Goal: Task Accomplishment & Management: Manage account settings

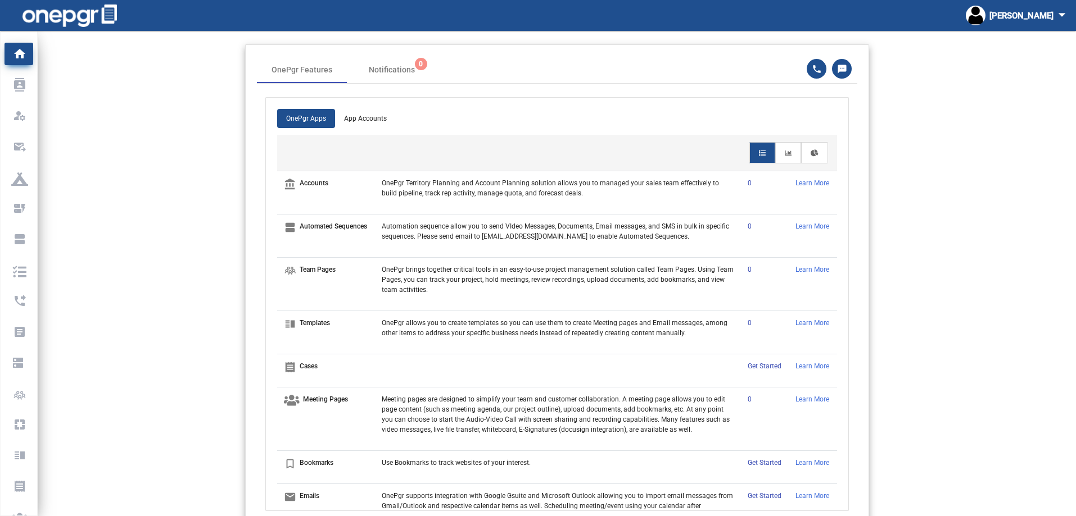
scroll to position [31, 0]
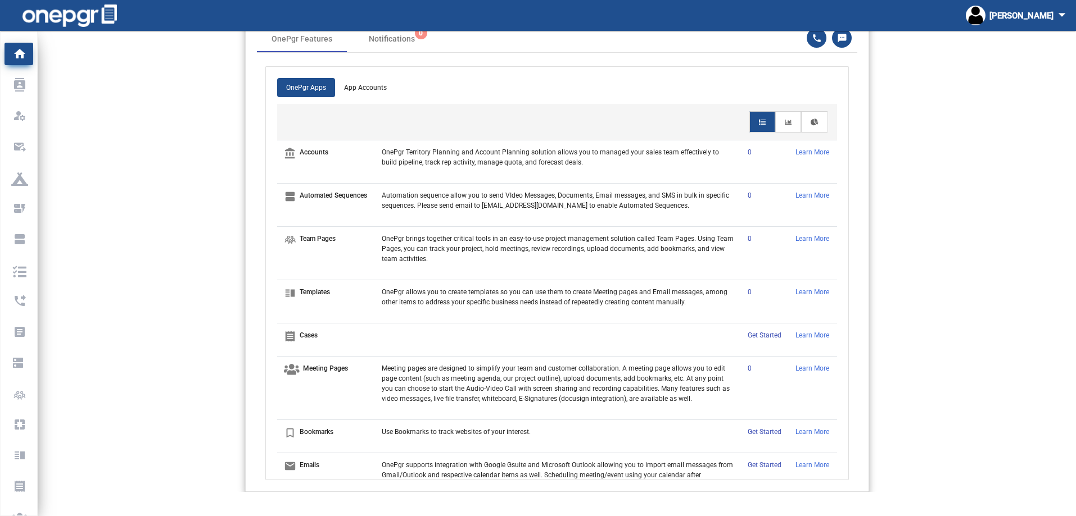
click at [39, 15] on img at bounding box center [69, 15] width 94 height 22
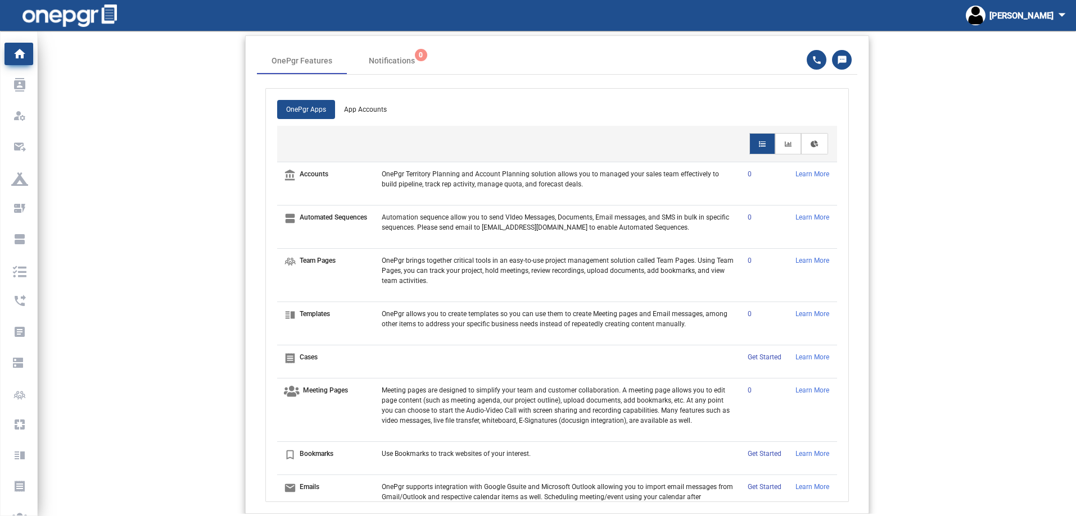
scroll to position [0, 0]
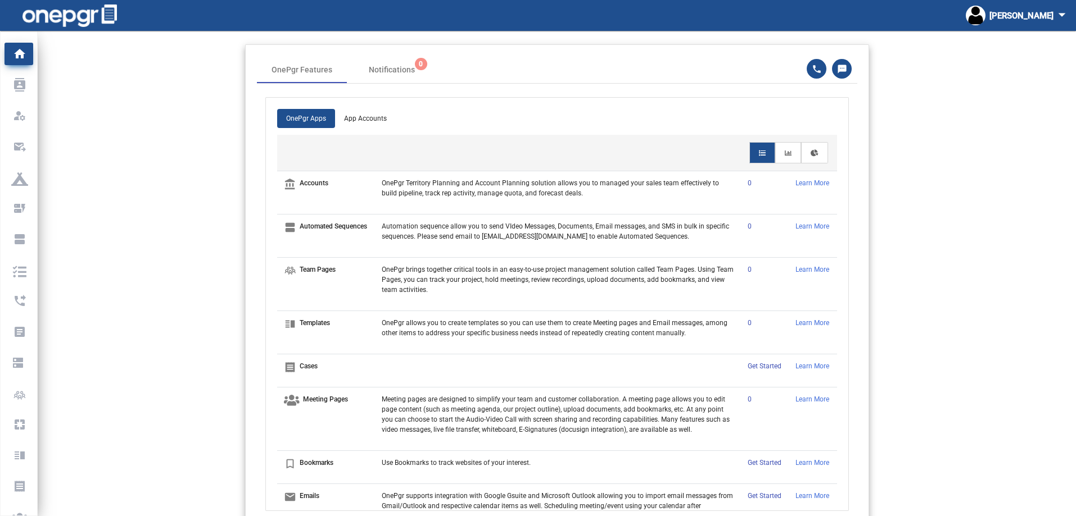
click at [94, 15] on img at bounding box center [69, 15] width 94 height 22
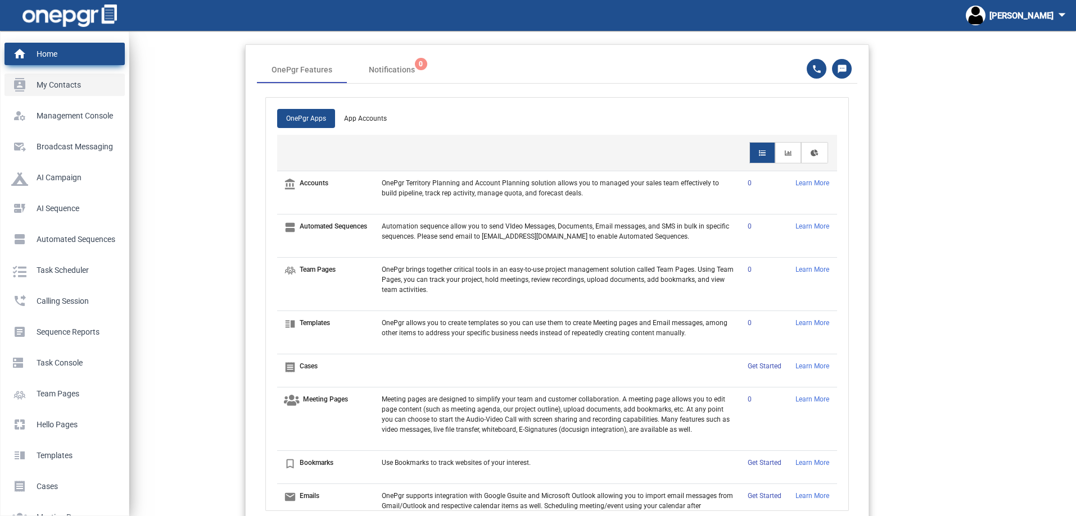
click at [23, 87] on p "My Contacts" at bounding box center [62, 84] width 102 height 17
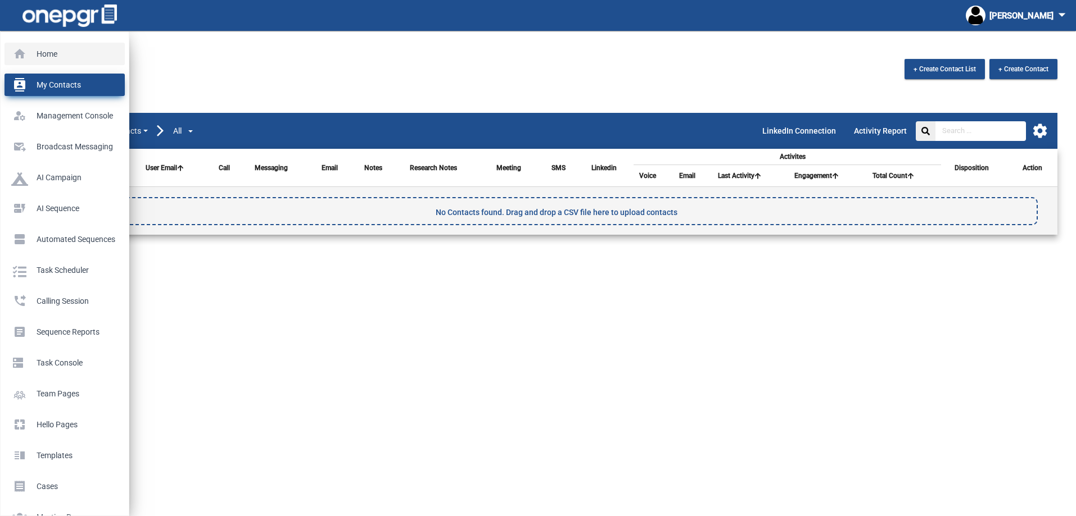
click at [30, 55] on p "Home" at bounding box center [62, 54] width 102 height 17
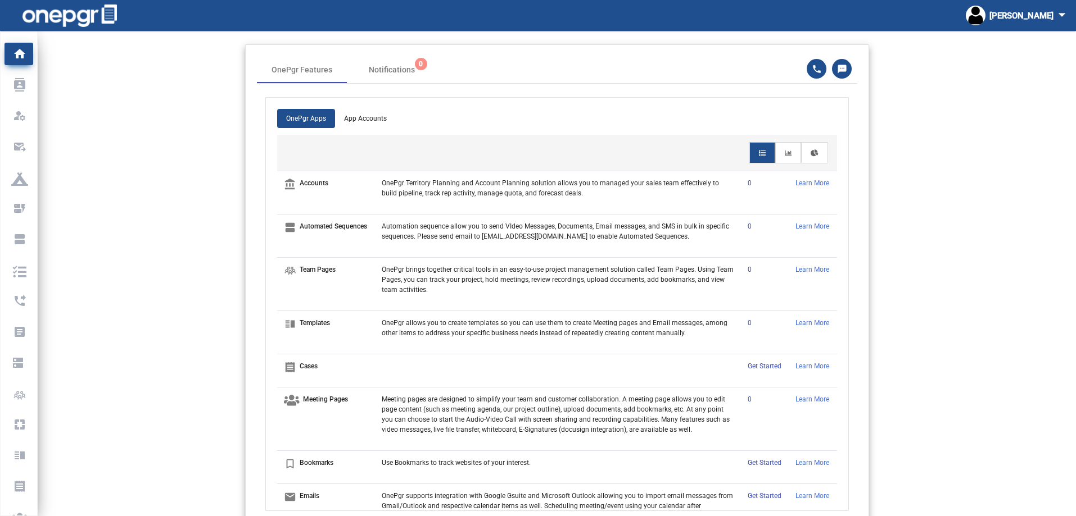
click at [47, 18] on img at bounding box center [69, 15] width 94 height 22
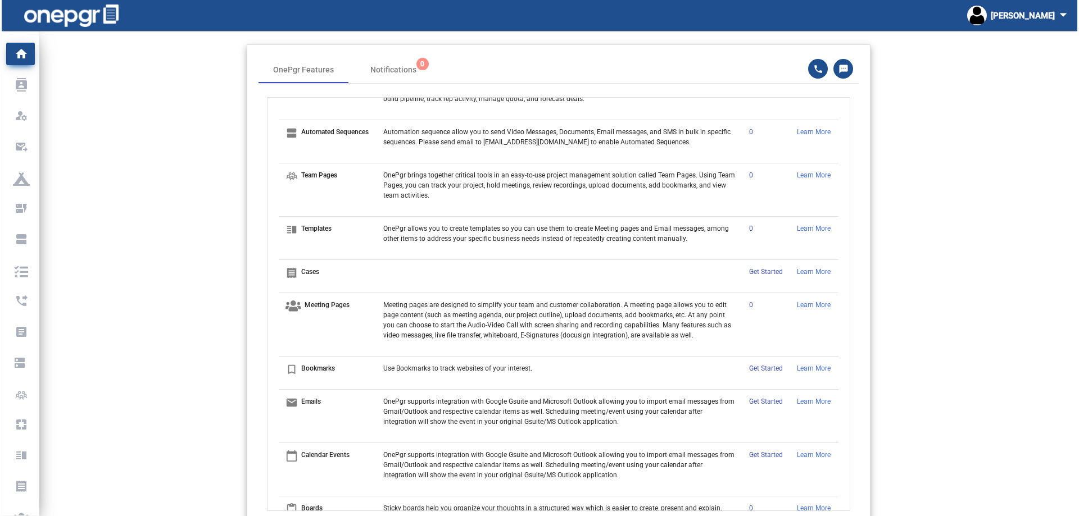
scroll to position [112, 0]
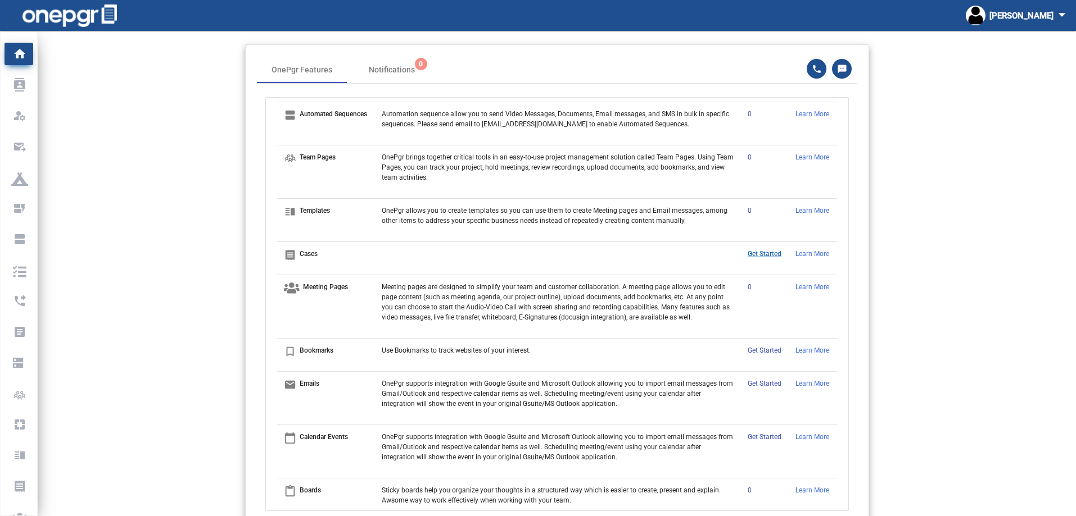
click at [756, 258] on link "Get Started" at bounding box center [764, 254] width 34 height 8
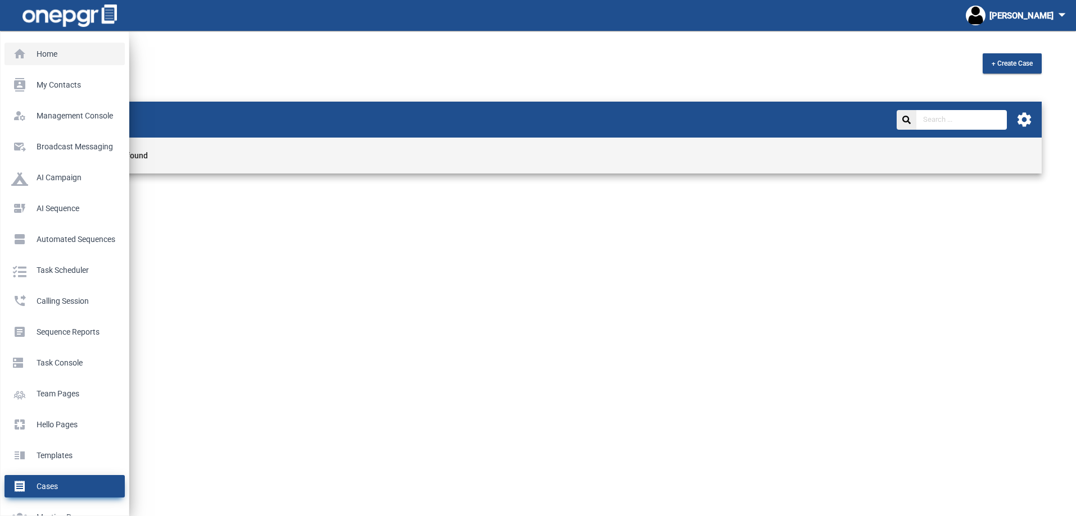
click at [17, 47] on p "Home" at bounding box center [62, 54] width 102 height 17
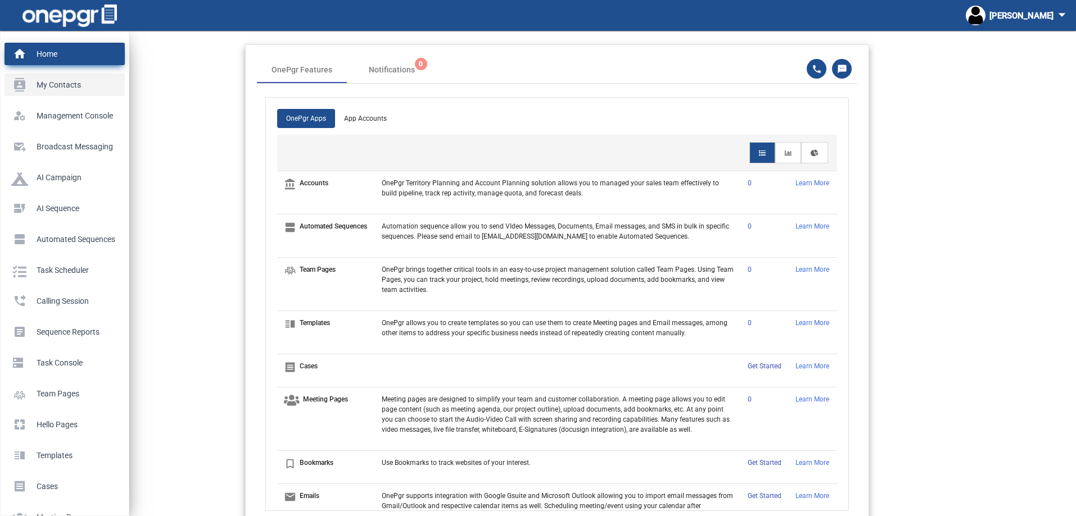
click at [53, 87] on p "My Contacts" at bounding box center [62, 84] width 102 height 17
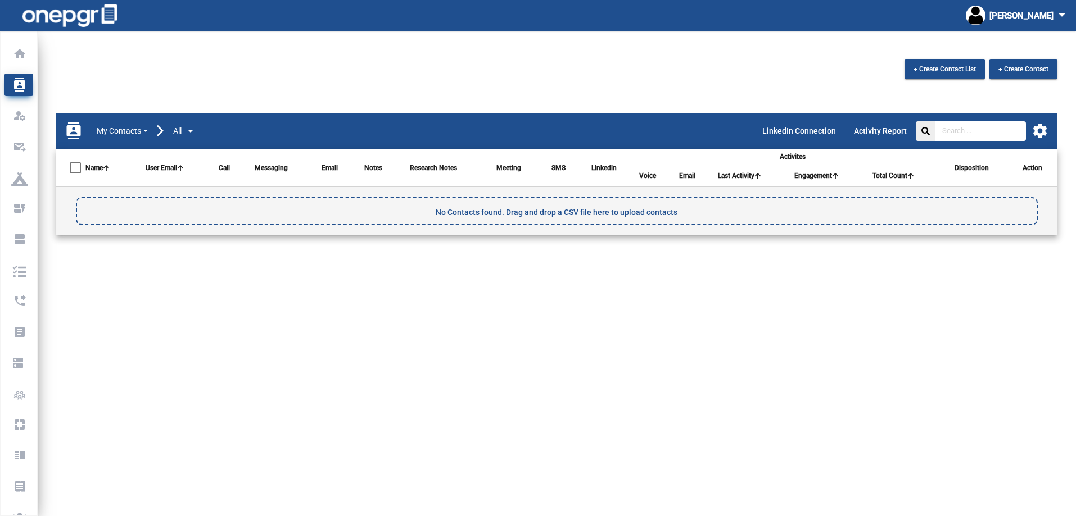
click at [567, 212] on span "No Contacts found. Drag and drop a CSV file here to upload contacts" at bounding box center [557, 212] width 242 height 18
click at [1043, 130] on mat-icon "settings" at bounding box center [1039, 131] width 17 height 17
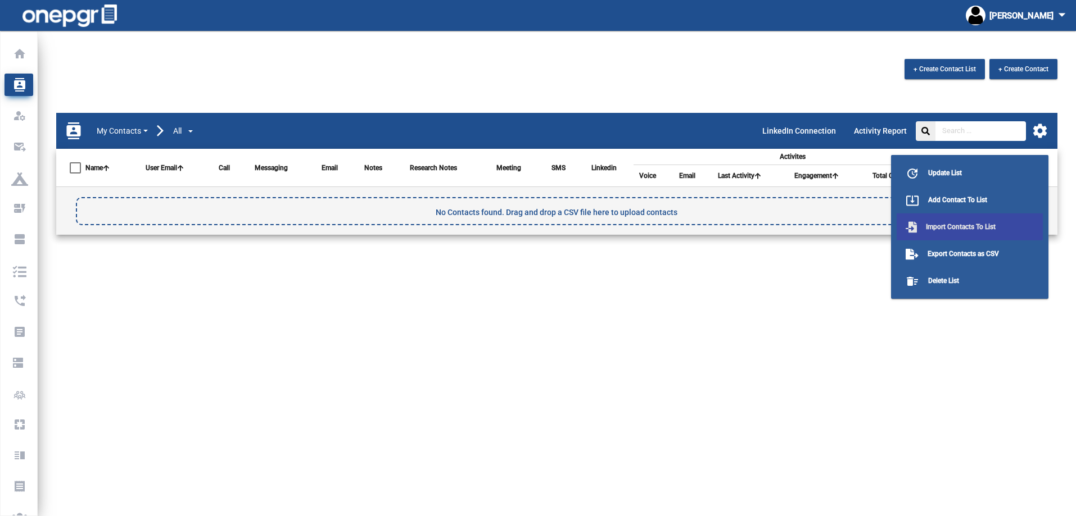
click at [962, 225] on span "Import Contacts To List" at bounding box center [961, 227] width 70 height 8
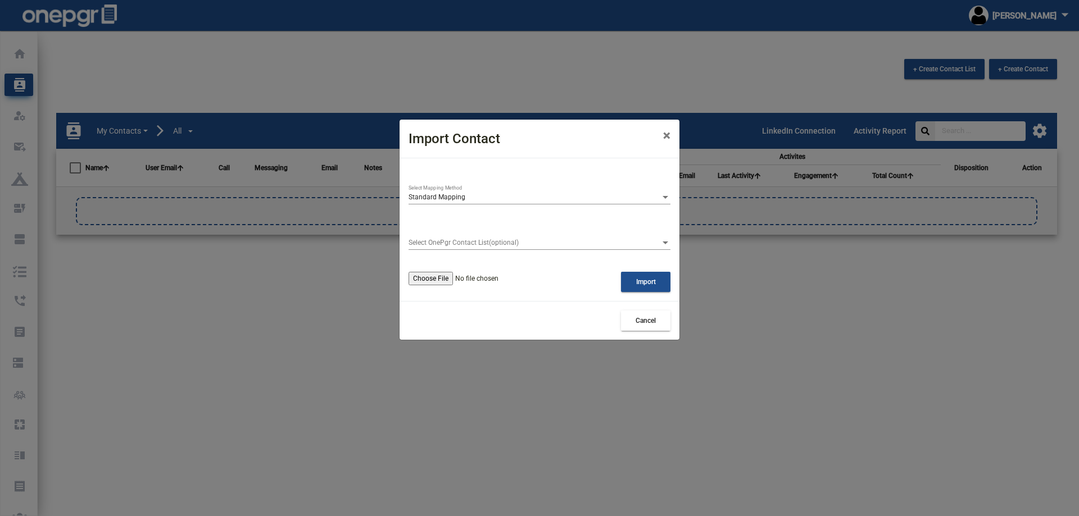
click at [443, 280] on input "file" at bounding box center [476, 278] width 134 height 13
type input "C:\fakepath\PSP Active Prospects - Avanti Classic and Slingshot formatted for e…"
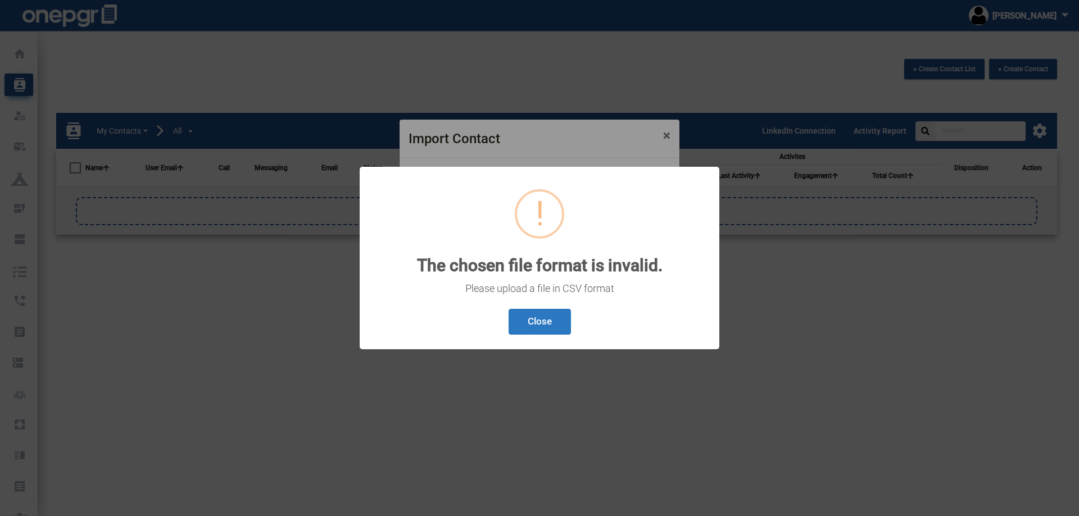
click at [537, 314] on button "Close" at bounding box center [540, 322] width 62 height 26
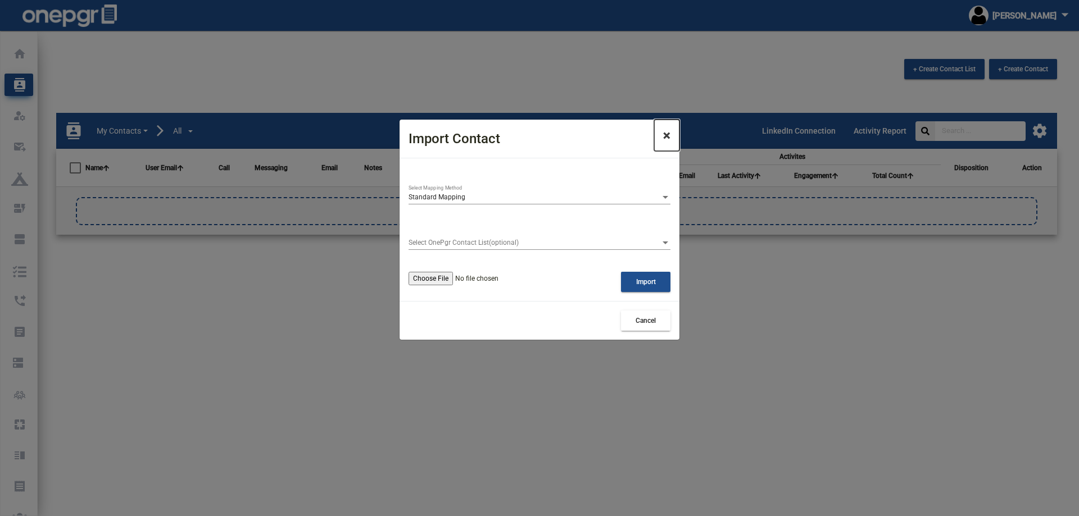
click at [672, 134] on button "×" at bounding box center [666, 135] width 25 height 31
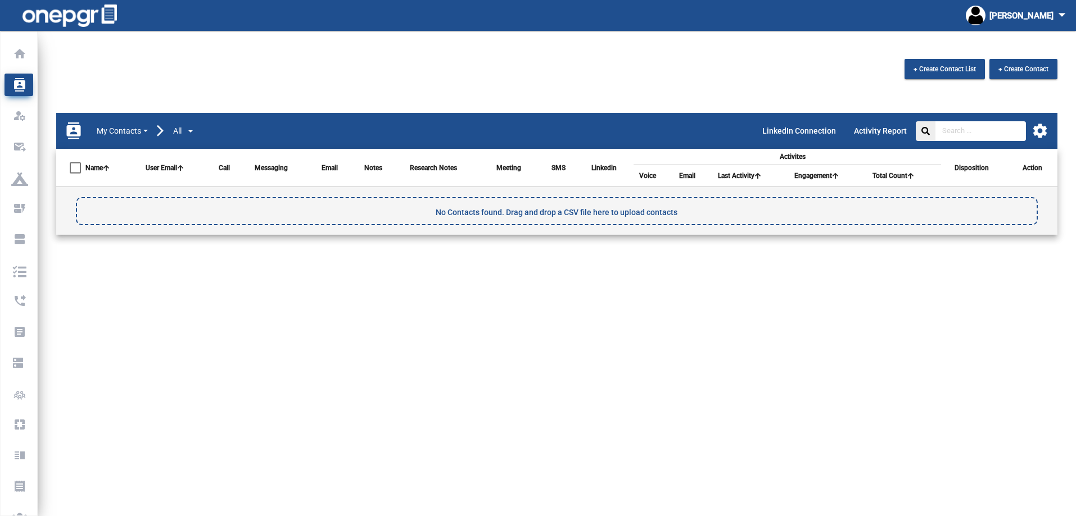
click at [1037, 129] on mat-icon "settings" at bounding box center [1039, 131] width 17 height 17
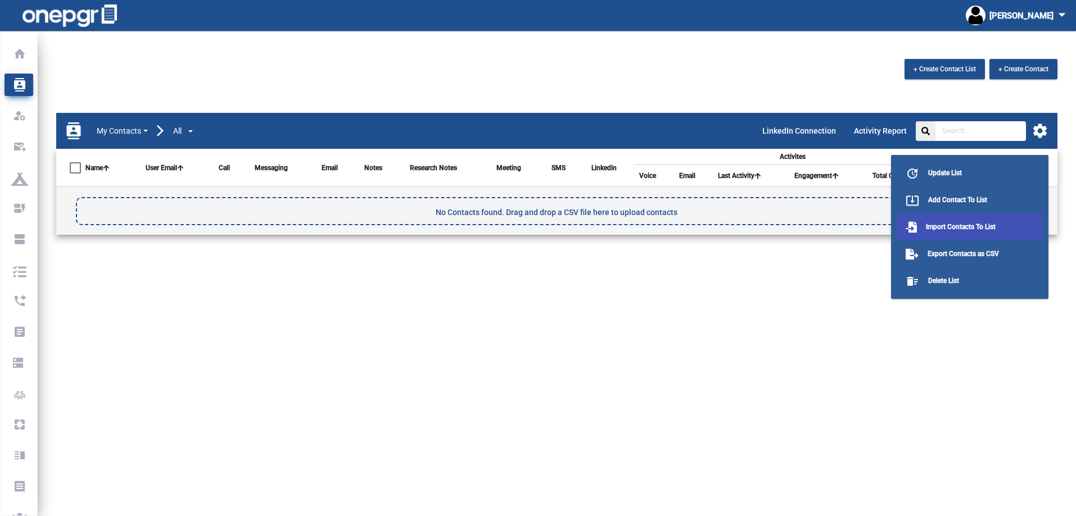
click at [958, 225] on span "Import Contacts To List" at bounding box center [961, 227] width 70 height 8
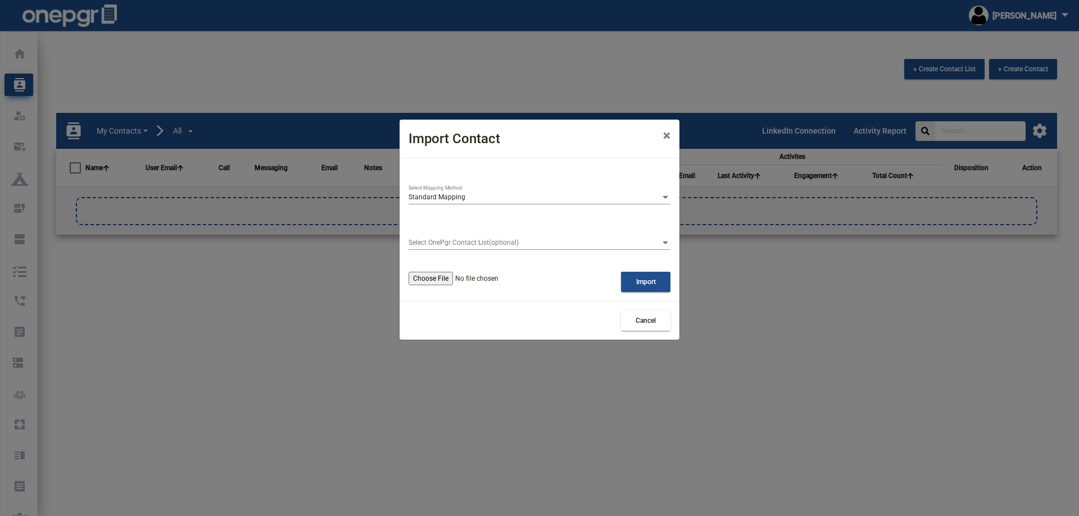
click at [439, 280] on input "file" at bounding box center [476, 278] width 134 height 13
type input "C:\fakepath\PSP Active Prospects - Avanti Classic and Slingshot formatted for e…"
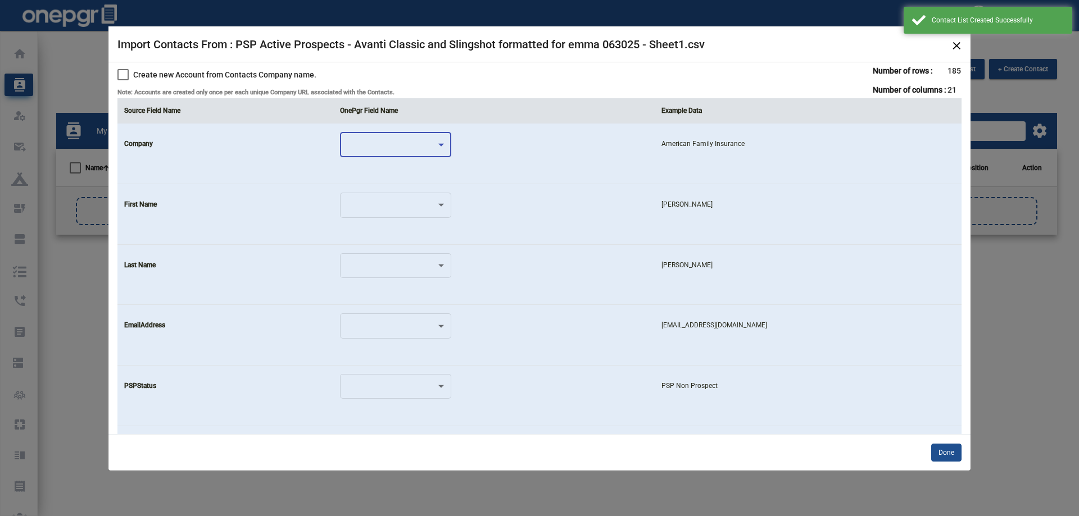
click at [427, 147] on div at bounding box center [390, 147] width 91 height 8
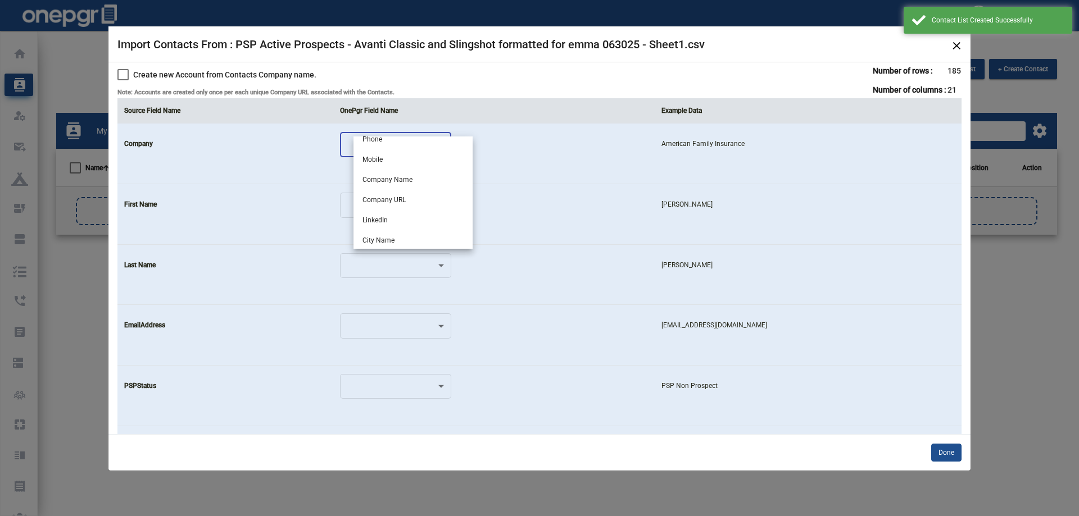
scroll to position [169, 0]
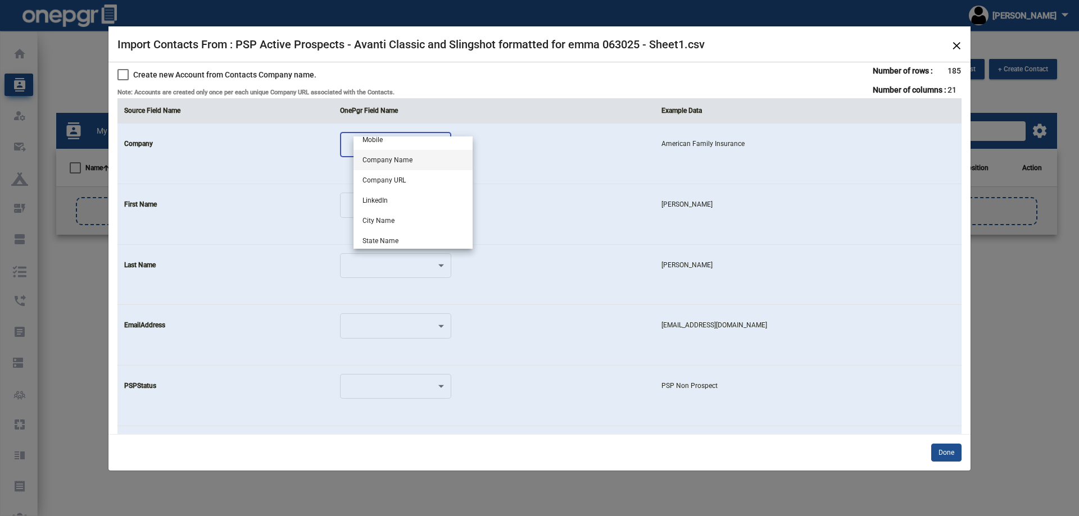
click at [408, 158] on span "Company Name" at bounding box center [412, 160] width 101 height 20
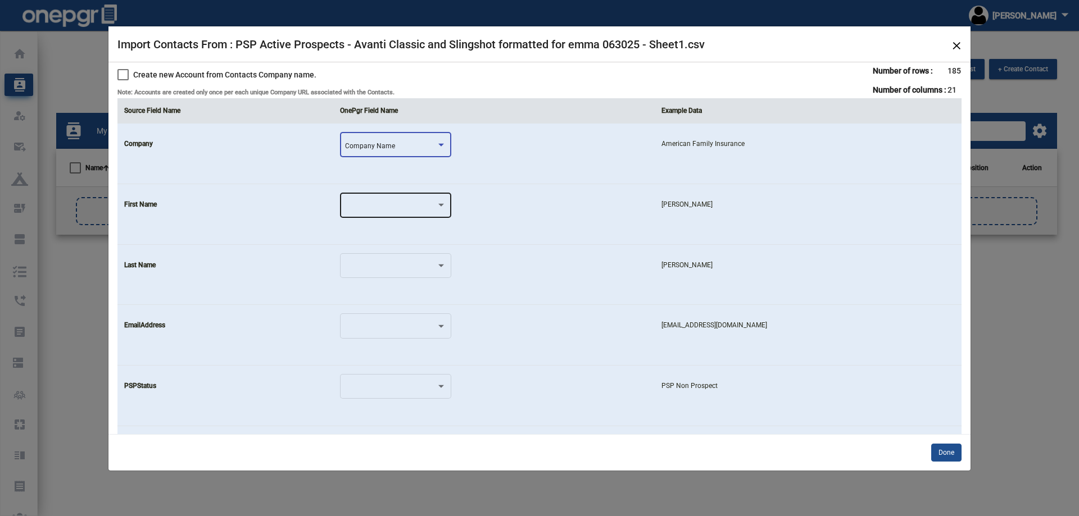
click at [405, 206] on div at bounding box center [390, 207] width 91 height 8
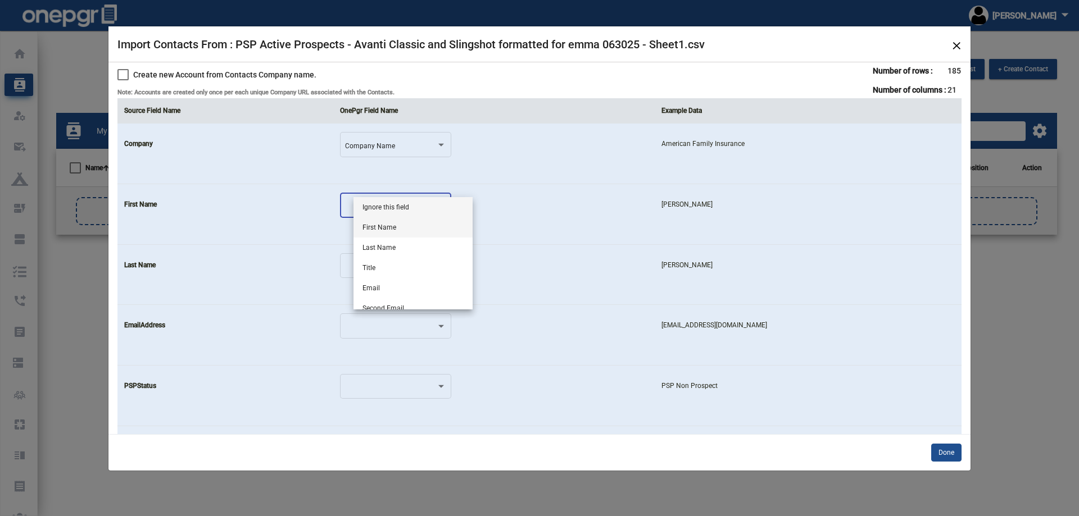
click at [409, 224] on span "First Name" at bounding box center [412, 227] width 101 height 20
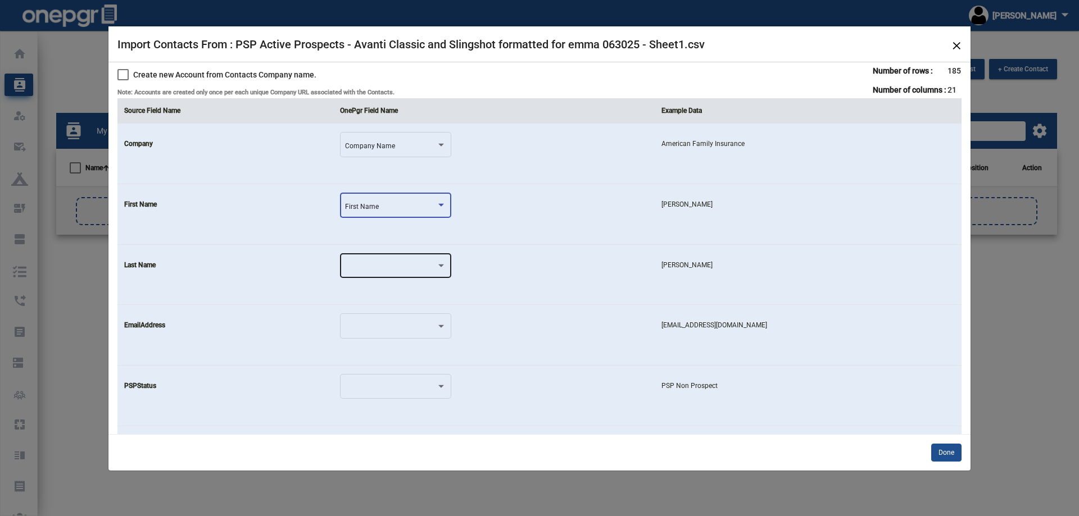
click at [409, 269] on div at bounding box center [390, 268] width 91 height 8
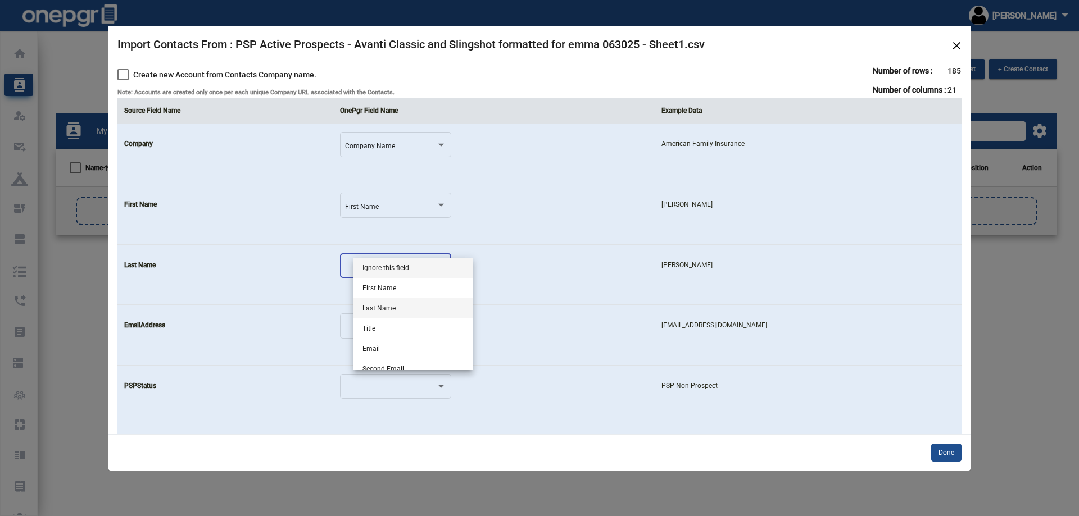
click at [409, 307] on span "Last Name" at bounding box center [412, 308] width 101 height 20
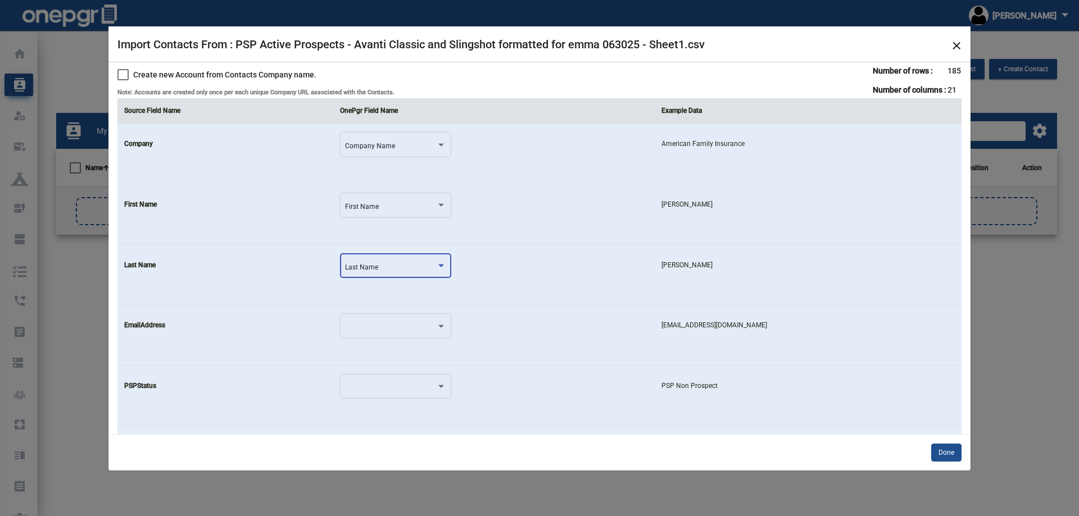
scroll to position [56, 0]
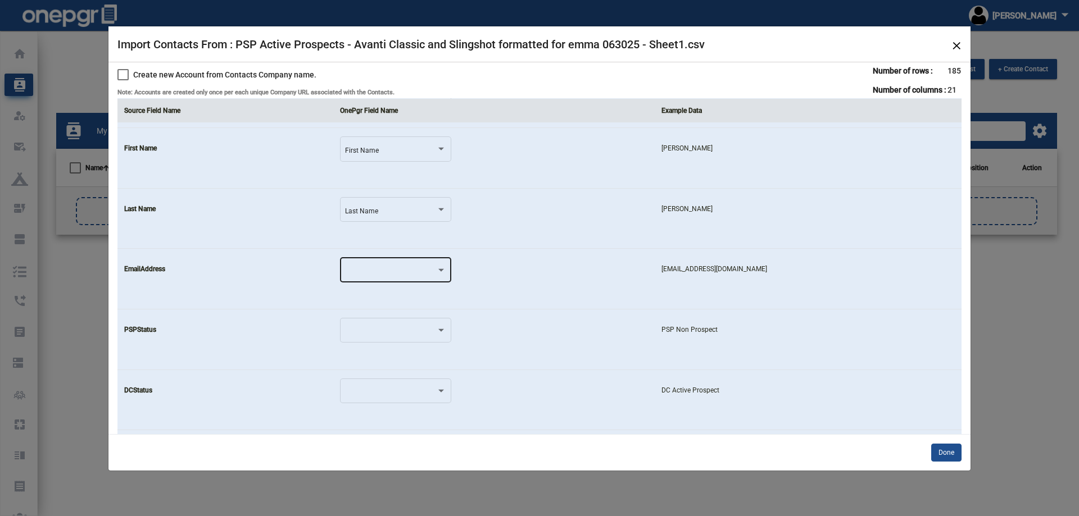
click at [403, 261] on div at bounding box center [395, 269] width 101 height 27
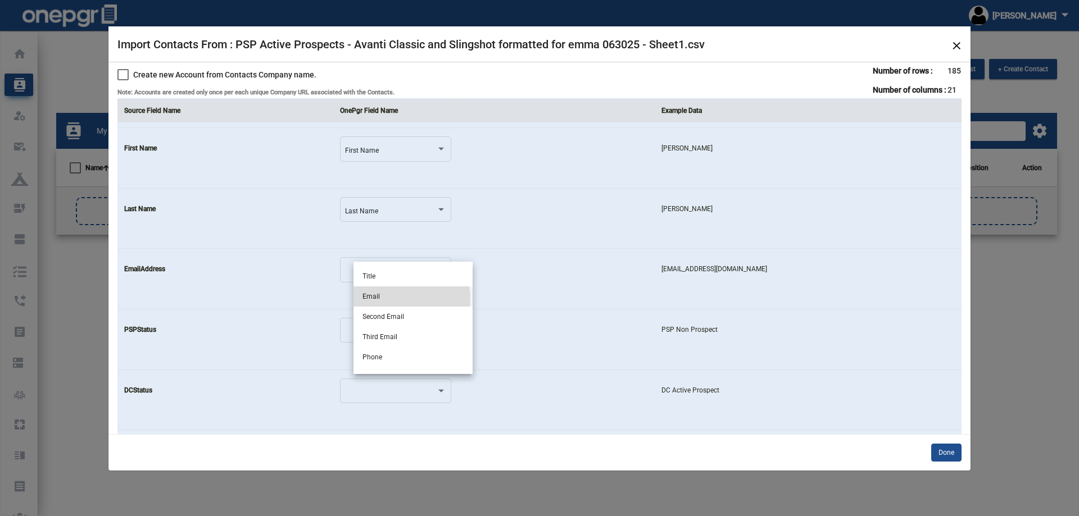
click at [400, 298] on span "Email" at bounding box center [412, 297] width 101 height 20
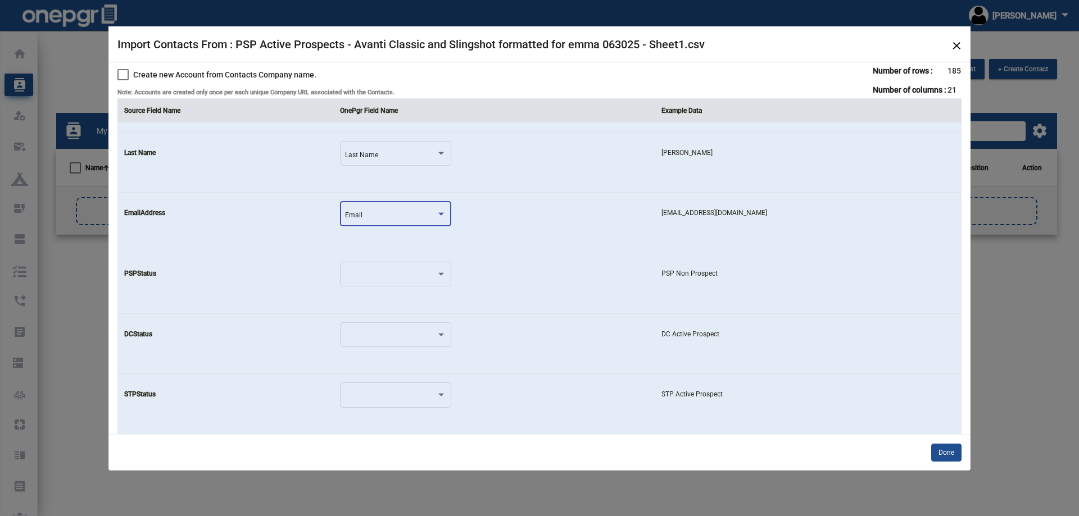
scroll to position [169, 0]
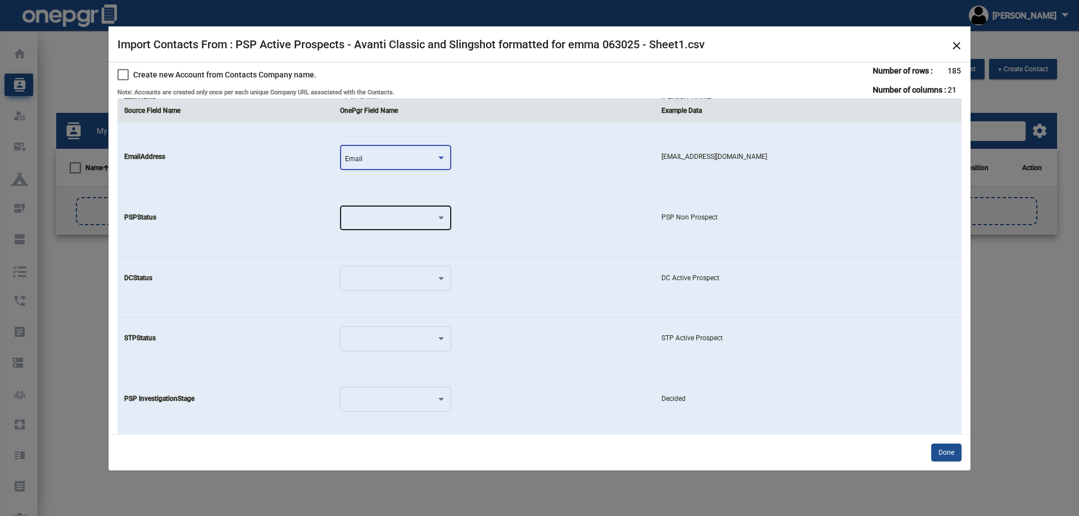
click at [405, 215] on div at bounding box center [395, 217] width 101 height 27
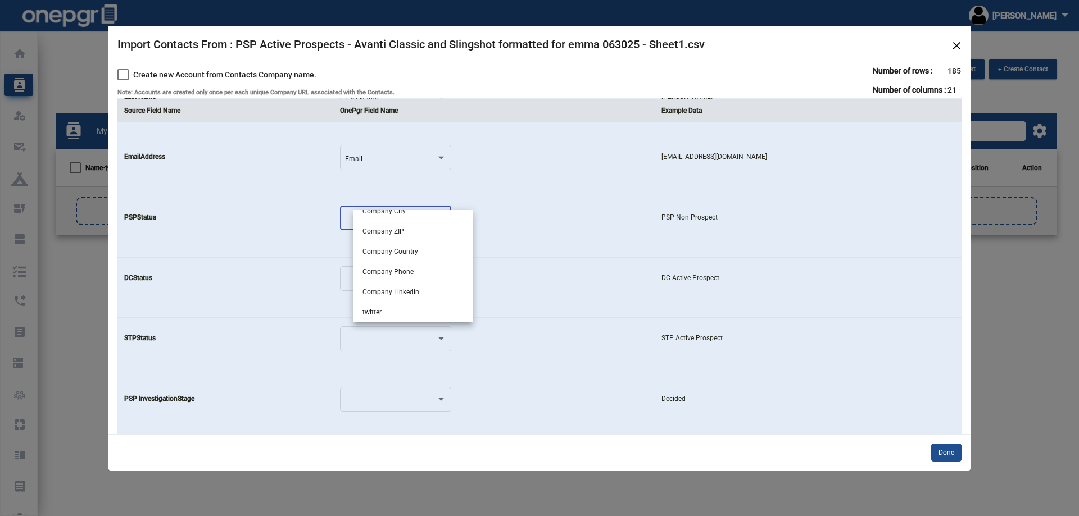
scroll to position [434, 0]
click at [447, 293] on span "Lead Status" at bounding box center [412, 292] width 101 height 20
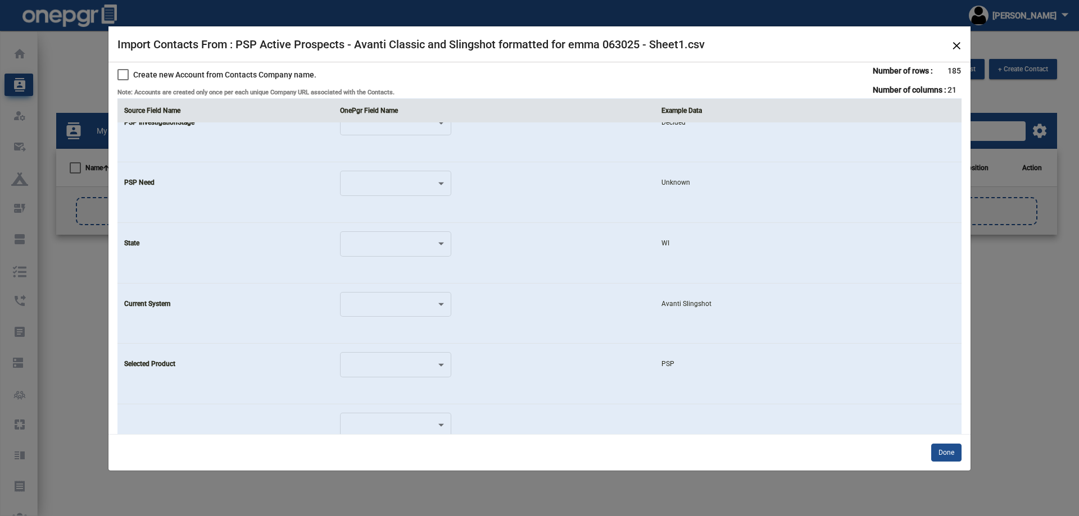
scroll to position [450, 0]
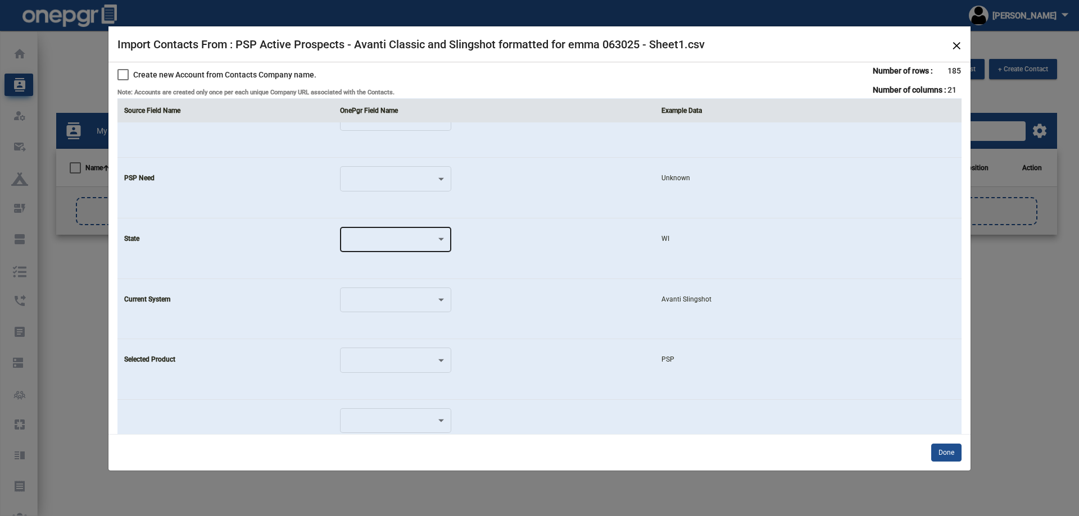
click at [436, 245] on div at bounding box center [390, 242] width 91 height 8
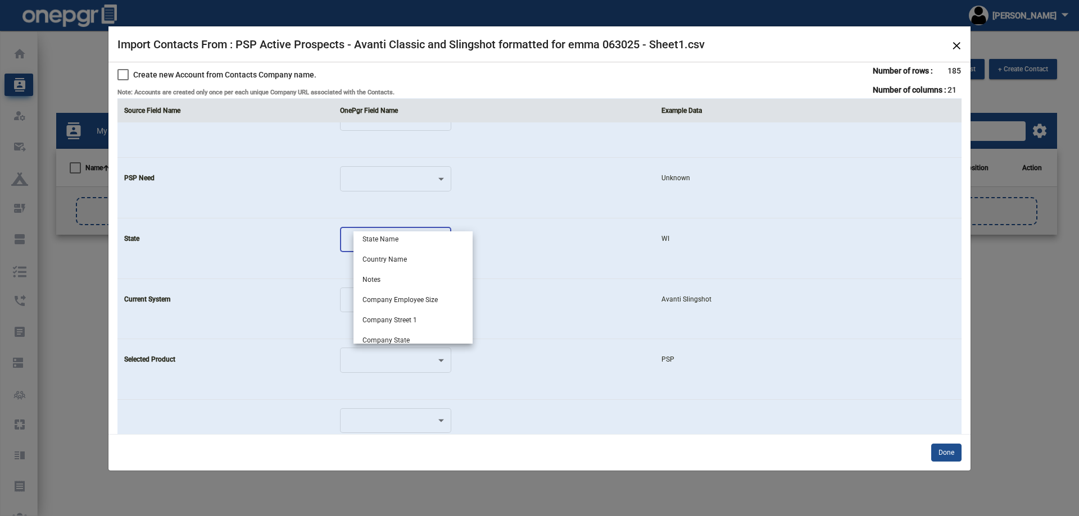
scroll to position [209, 0]
click at [424, 292] on span "State Name" at bounding box center [412, 295] width 101 height 20
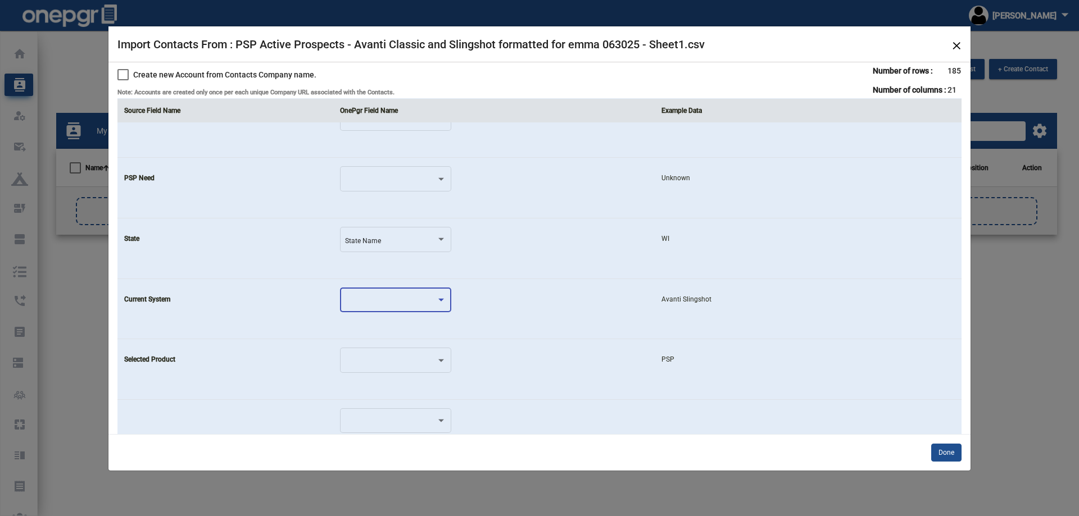
click at [423, 302] on div at bounding box center [390, 302] width 91 height 8
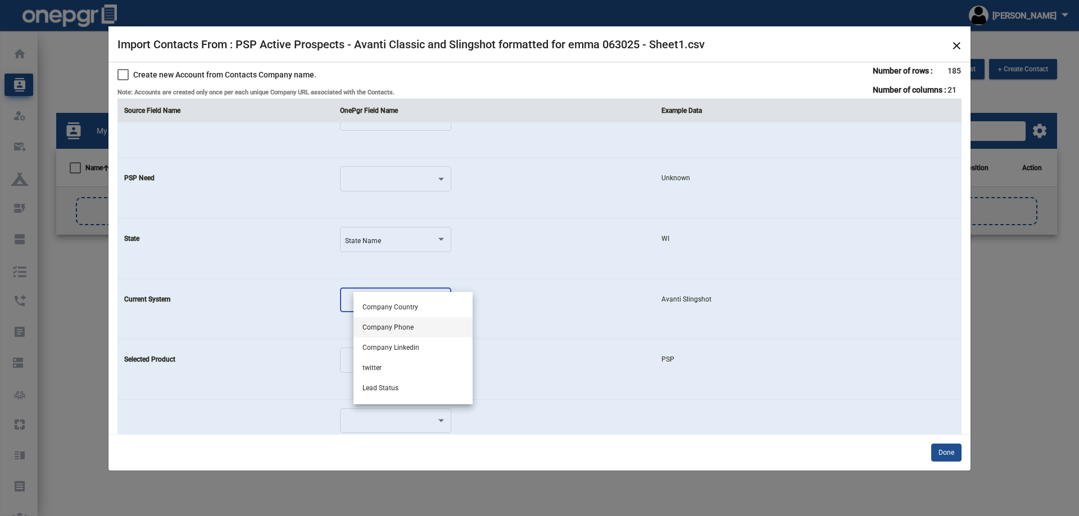
scroll to position [434, 0]
click at [530, 330] on div at bounding box center [539, 258] width 1079 height 516
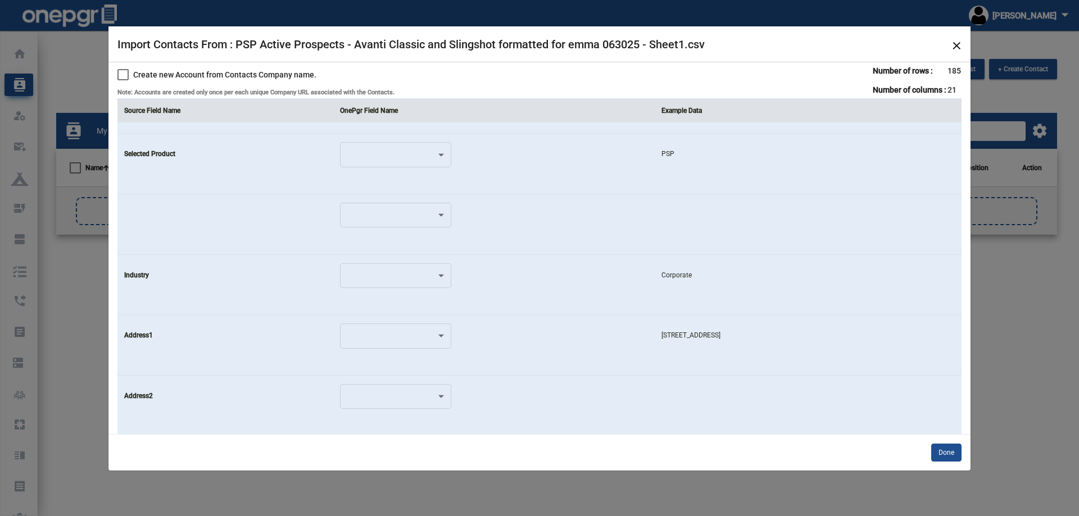
scroll to position [674, 0]
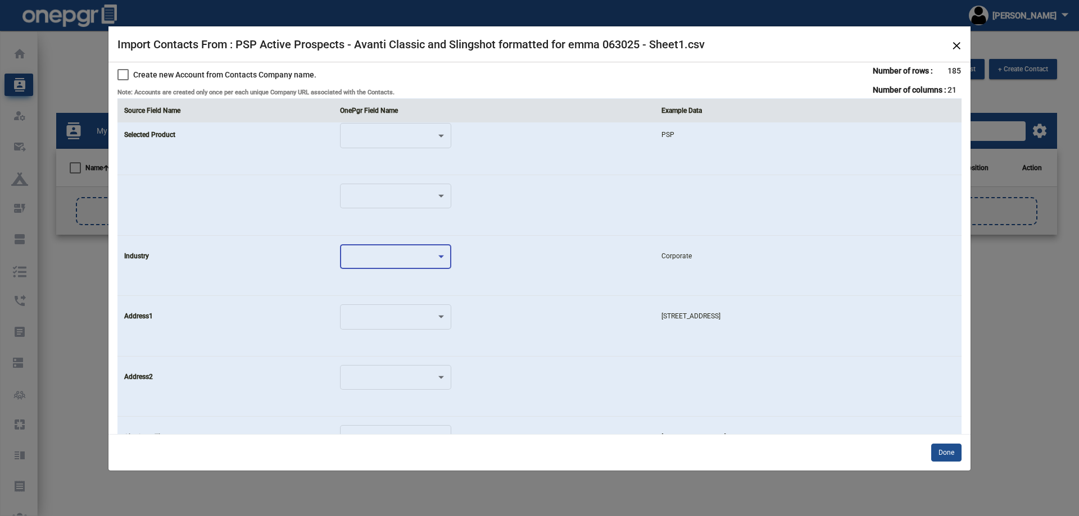
click at [436, 260] on div at bounding box center [390, 259] width 91 height 8
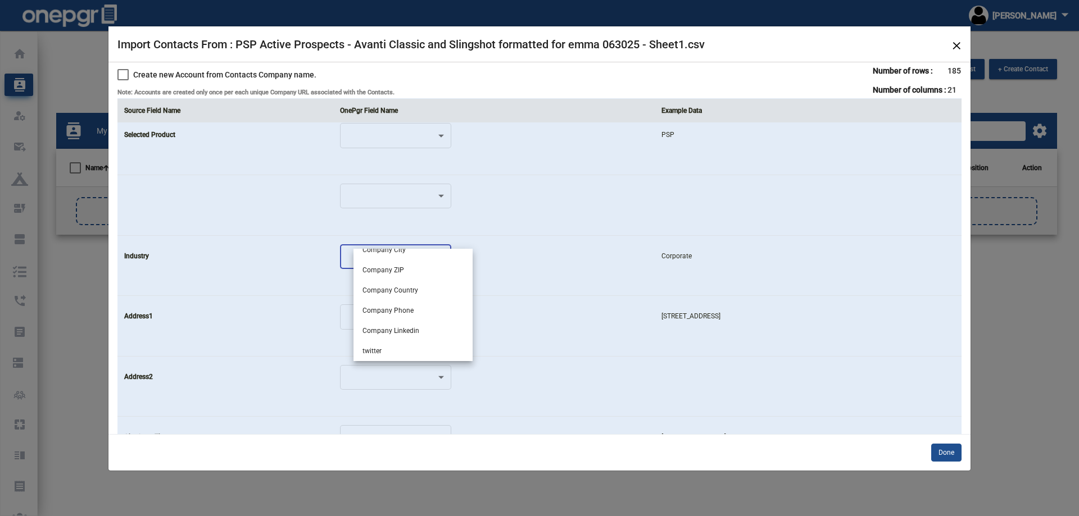
scroll to position [434, 0]
click at [571, 299] on div at bounding box center [539, 258] width 1079 height 516
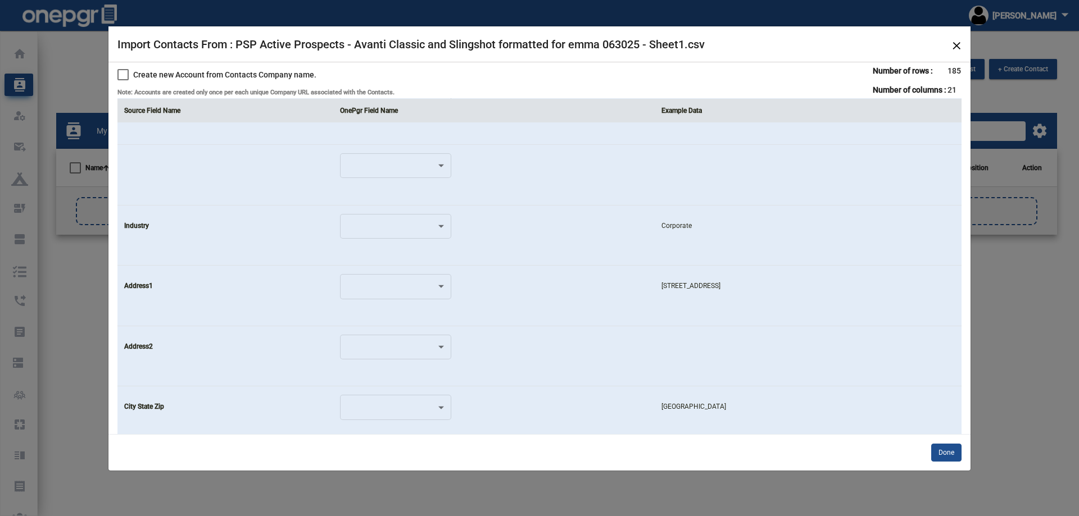
scroll to position [731, 0]
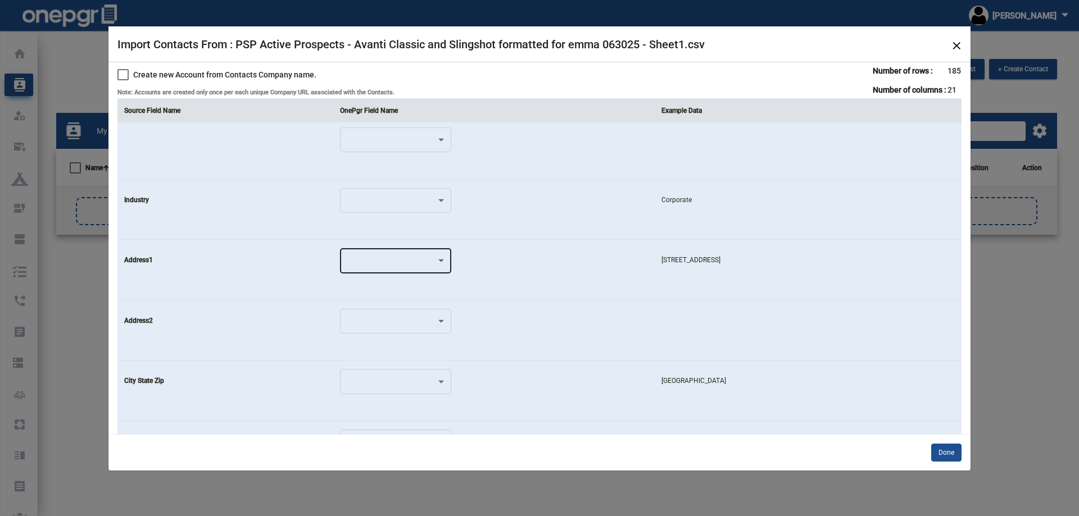
click at [393, 266] on div at bounding box center [390, 263] width 91 height 8
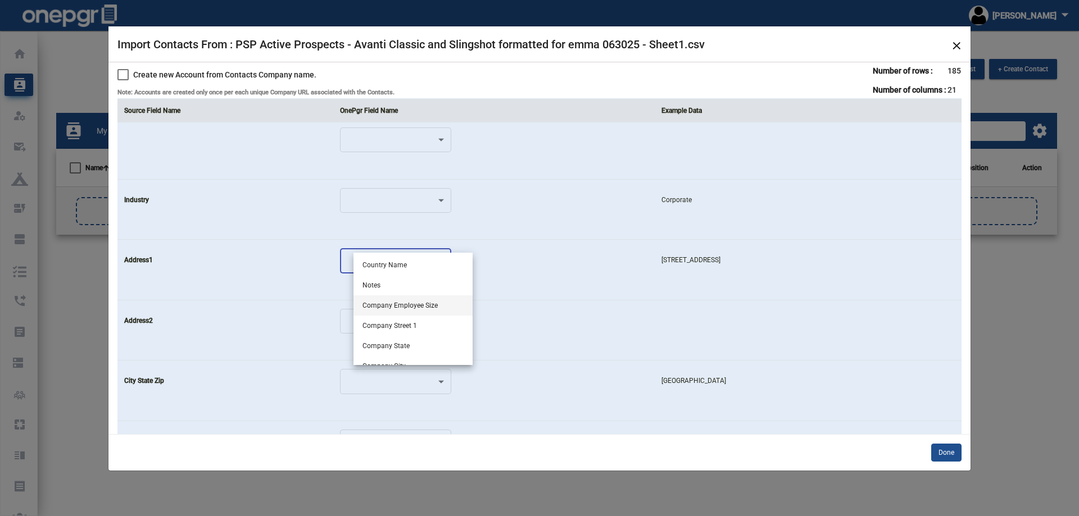
scroll to position [337, 0]
click at [436, 272] on span "Company Street 1" at bounding box center [412, 270] width 101 height 20
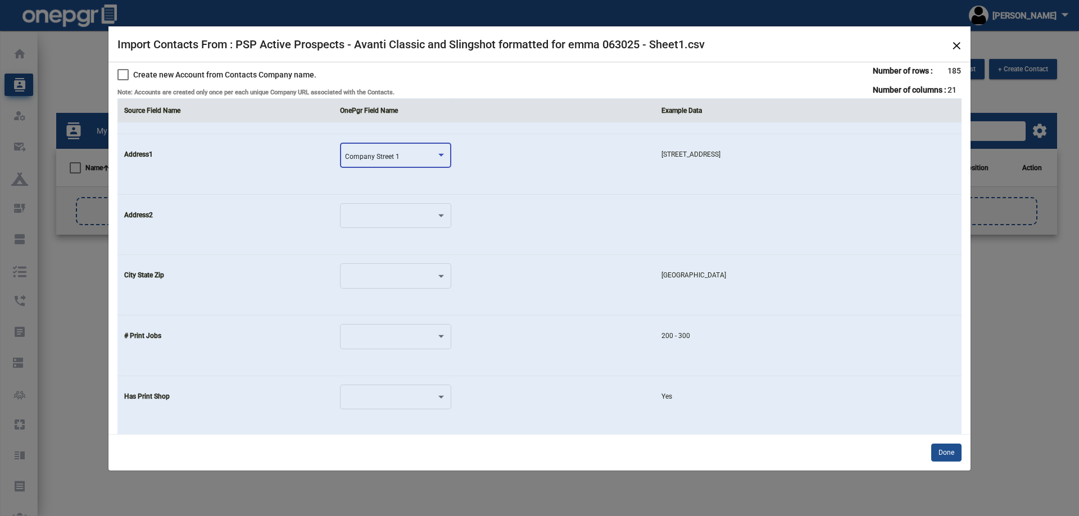
scroll to position [843, 0]
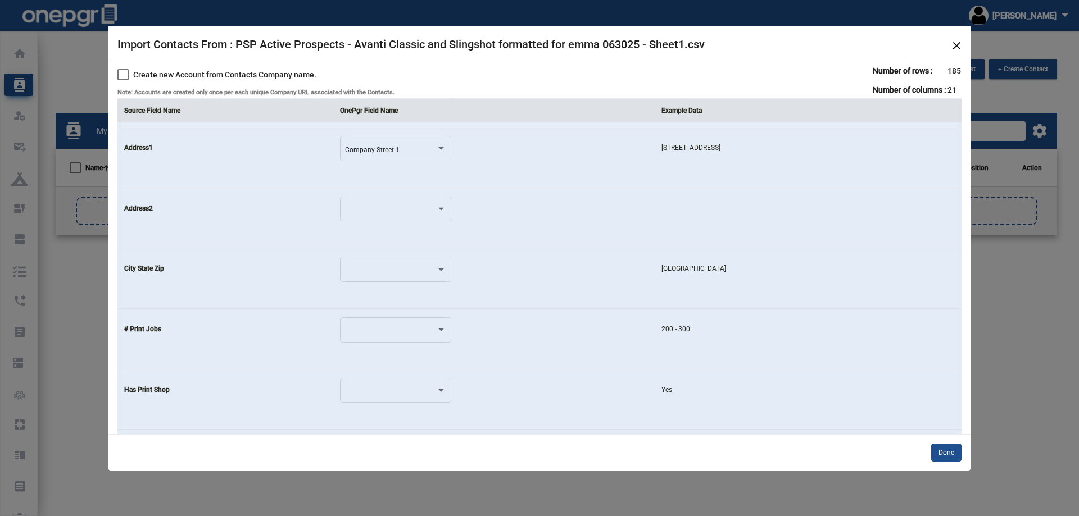
click at [424, 223] on div at bounding box center [395, 214] width 111 height 34
click at [426, 217] on div at bounding box center [395, 208] width 101 height 27
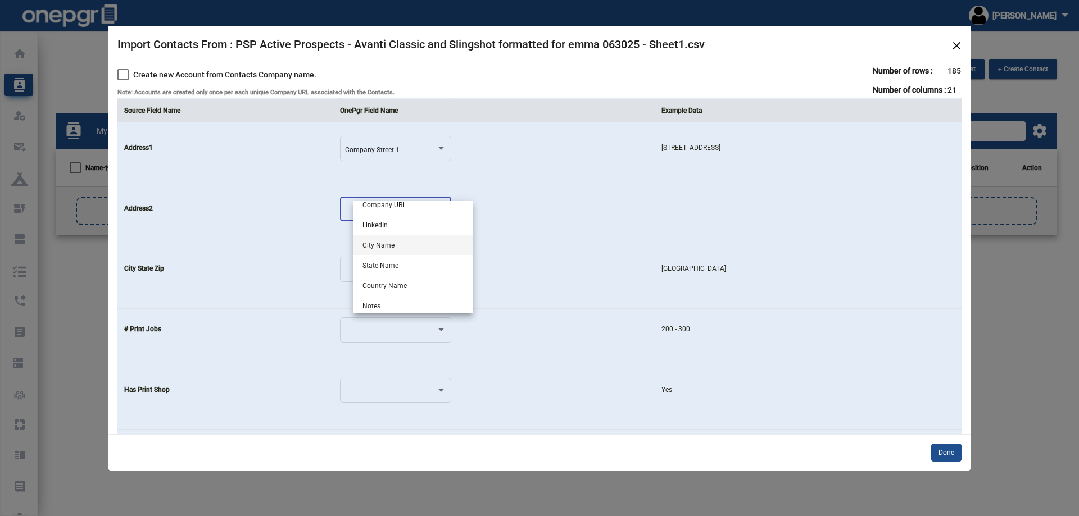
scroll to position [337, 0]
click at [556, 252] on div at bounding box center [539, 258] width 1079 height 516
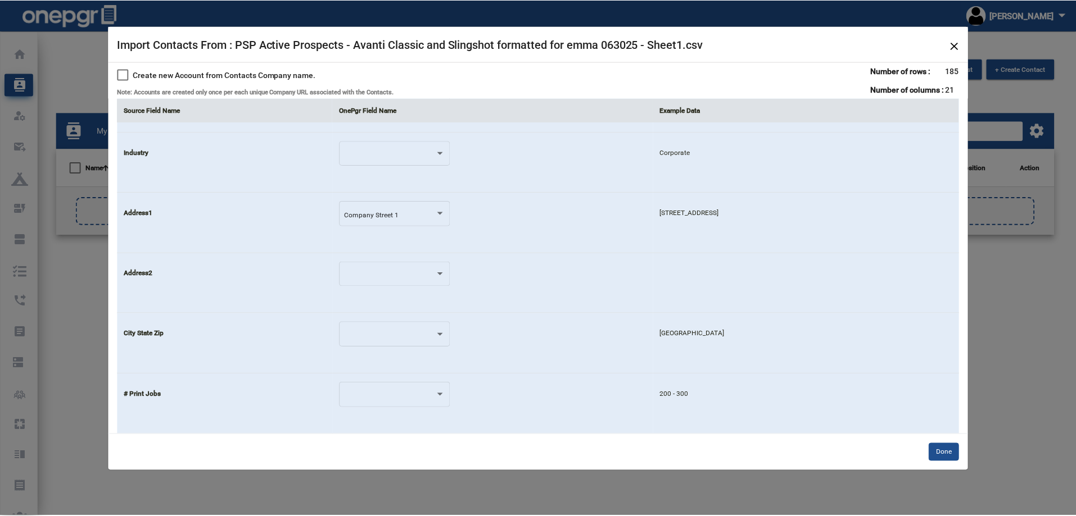
scroll to position [752, 0]
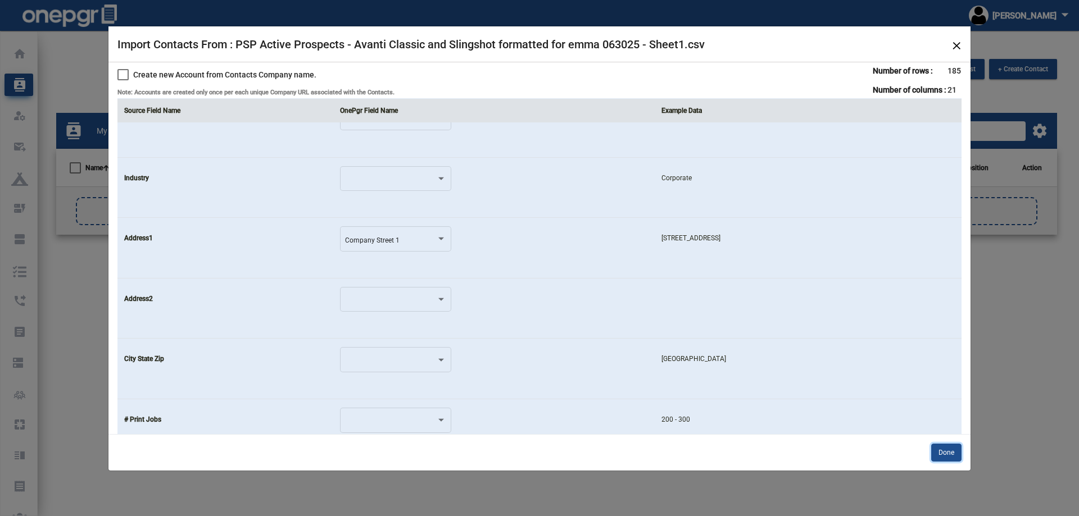
click at [948, 455] on button "Done" at bounding box center [946, 453] width 30 height 18
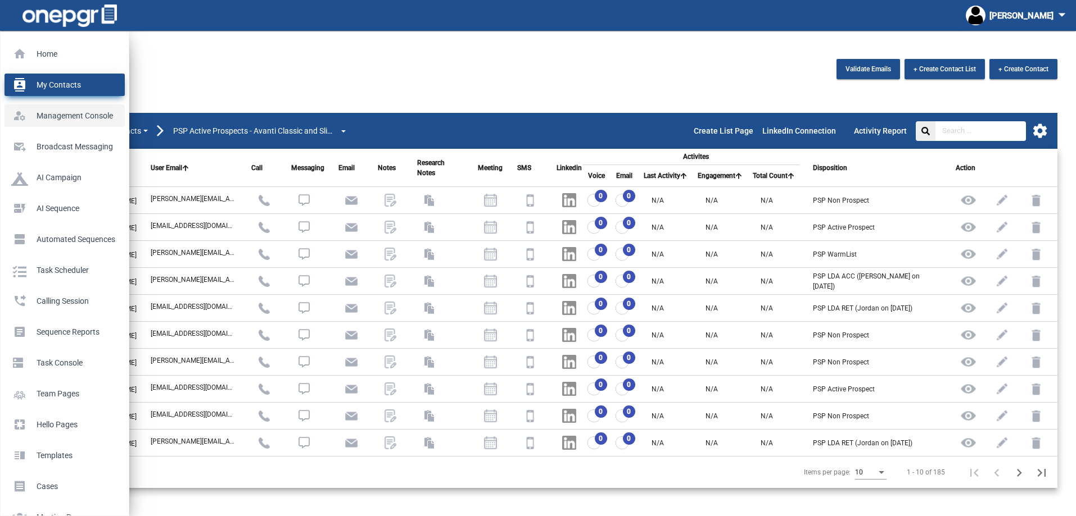
click at [27, 116] on p "Management Console" at bounding box center [62, 115] width 102 height 17
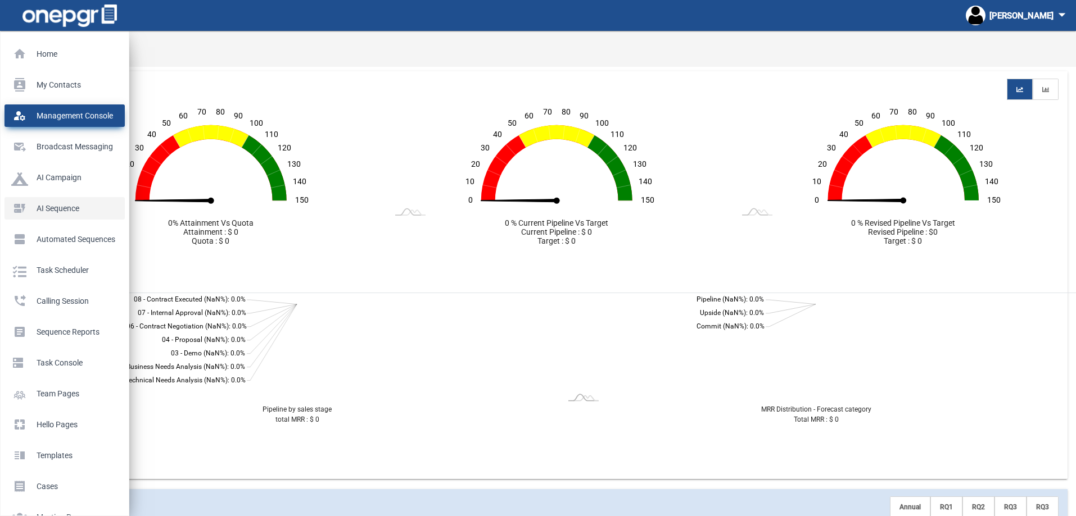
click at [44, 189] on li "dynamic_form AI Sequence" at bounding box center [65, 204] width 128 height 31
click at [47, 176] on p "AI Campaign" at bounding box center [62, 177] width 102 height 17
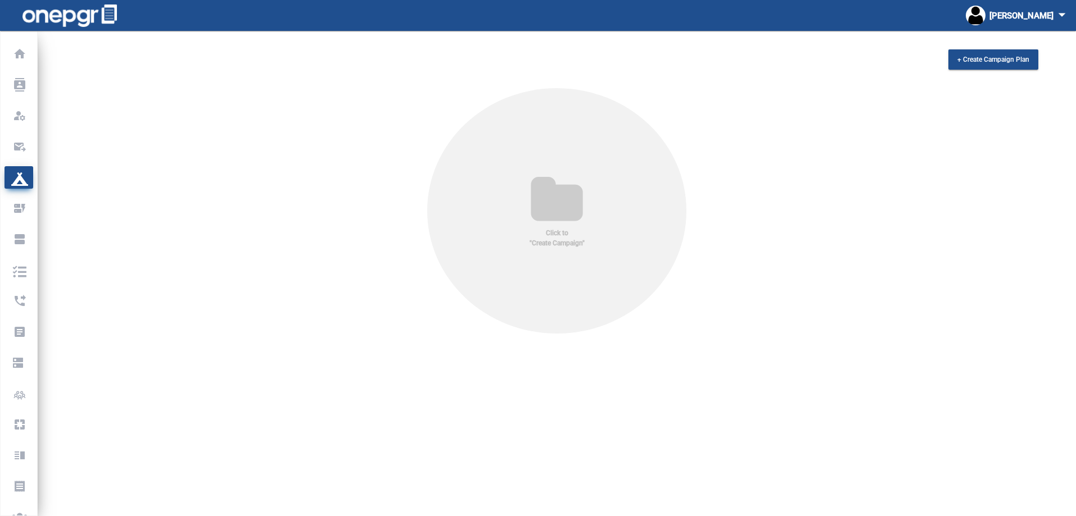
click at [555, 212] on icon at bounding box center [557, 201] width 88 height 54
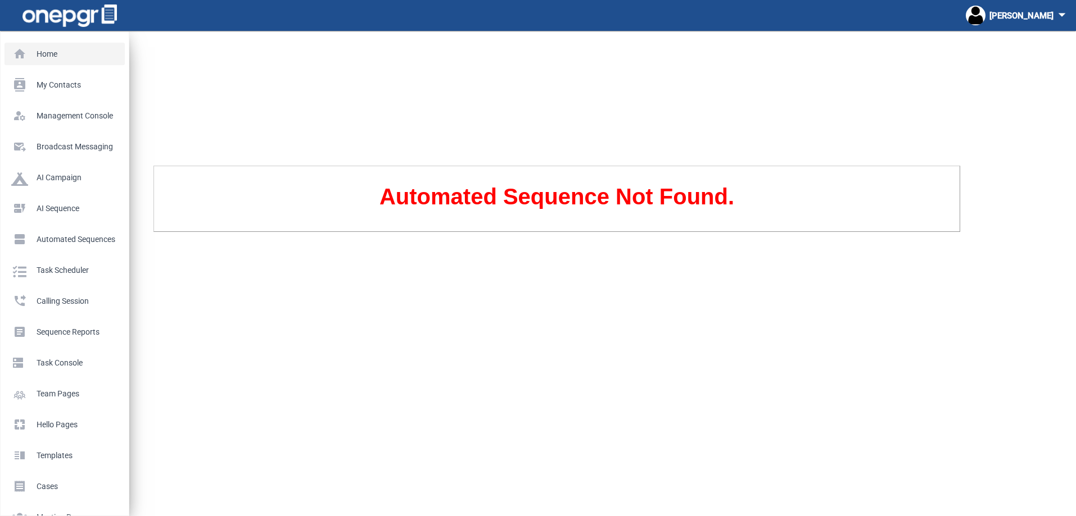
click at [26, 45] on link "home Home" at bounding box center [64, 54] width 120 height 22
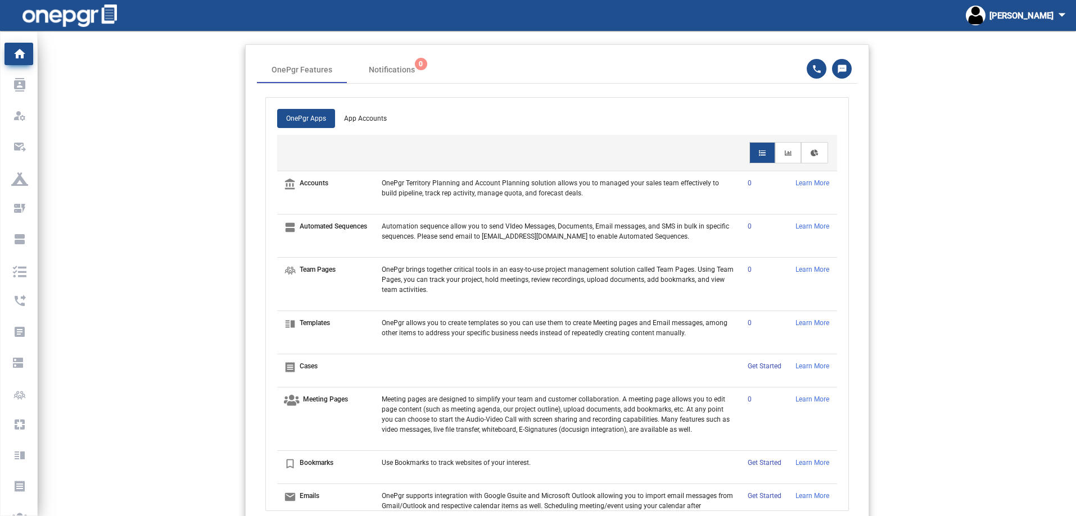
click at [570, 183] on p "OnePgr Territory Planning and Account Planning solution allows you to managed y…" at bounding box center [558, 188] width 352 height 20
click at [799, 186] on p "Learn More" at bounding box center [812, 183] width 34 height 10
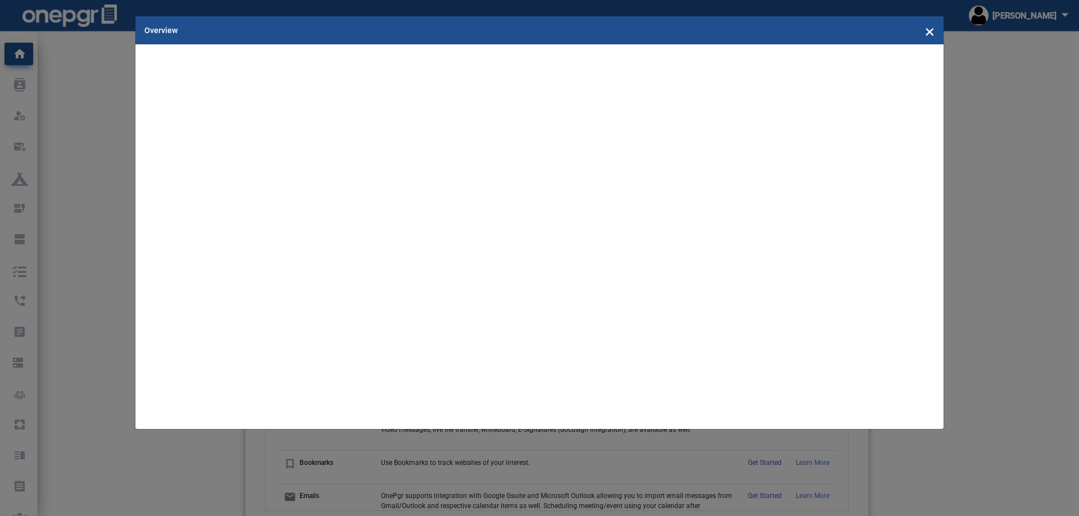
click at [936, 31] on mat-toolbar "Overview ×" at bounding box center [539, 30] width 808 height 28
click at [930, 30] on span "×" at bounding box center [930, 30] width 10 height 21
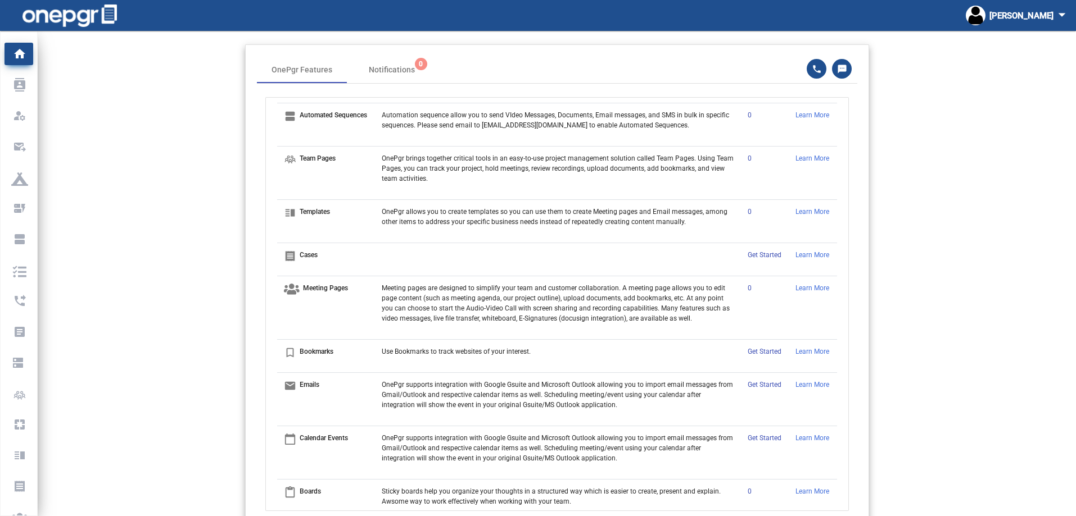
scroll to position [112, 0]
click at [310, 212] on p "Templates" at bounding box center [315, 211] width 30 height 10
click at [290, 214] on icon "vertical_split" at bounding box center [290, 215] width 12 height 19
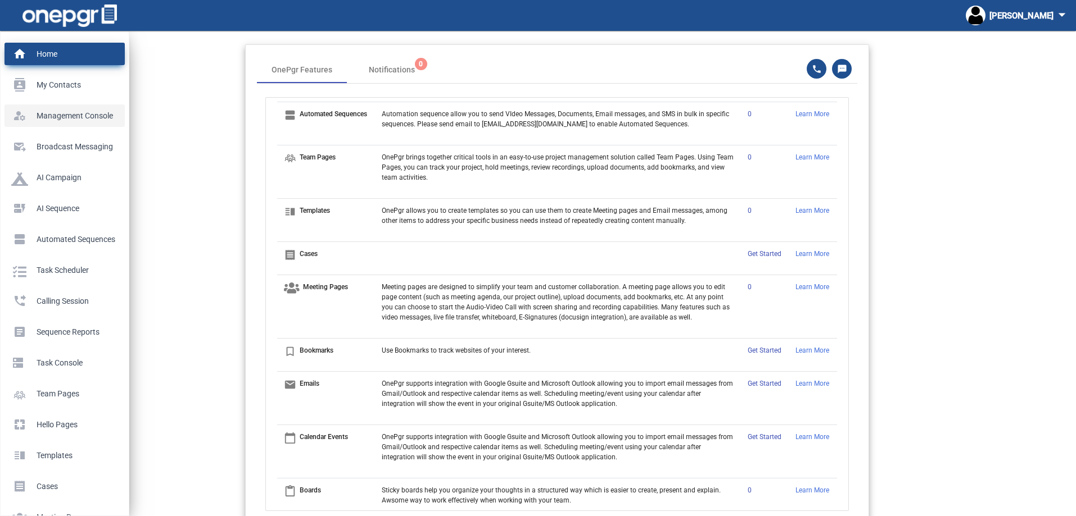
click at [66, 116] on p "Management Console" at bounding box center [62, 115] width 102 height 17
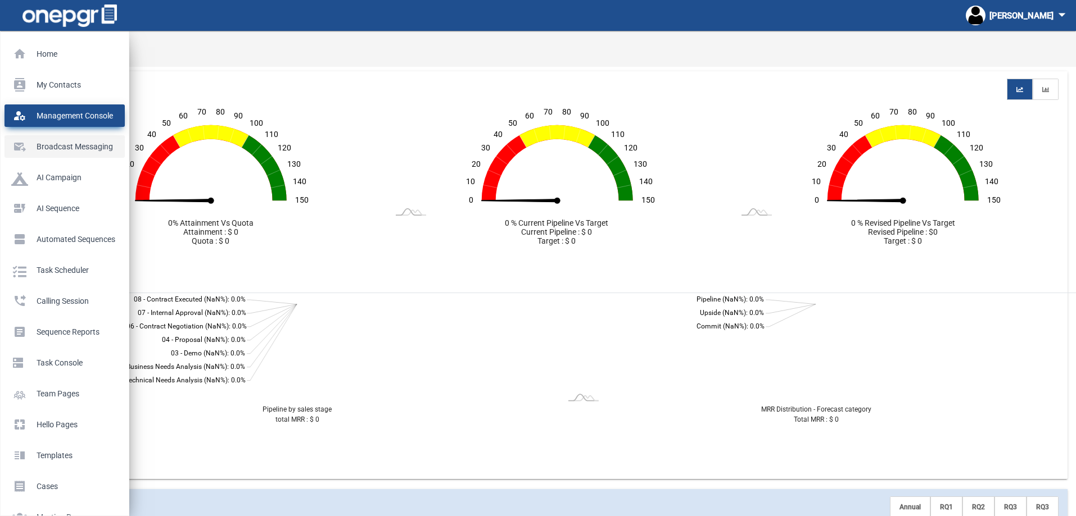
click at [58, 151] on p "Broadcast messaging" at bounding box center [62, 146] width 102 height 17
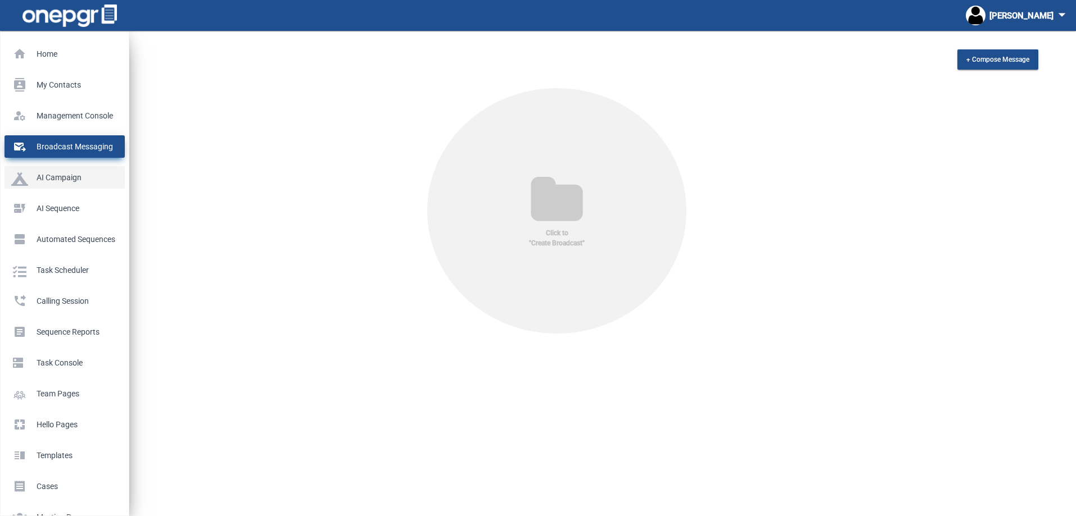
click at [55, 175] on p "AI Campaign" at bounding box center [62, 177] width 102 height 17
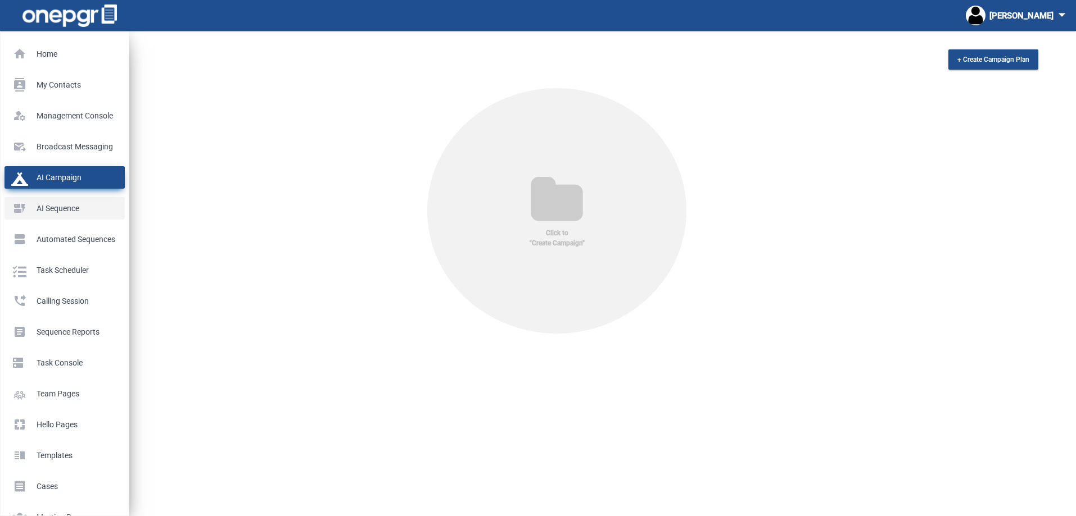
click at [52, 209] on p "AI Sequence" at bounding box center [62, 208] width 102 height 17
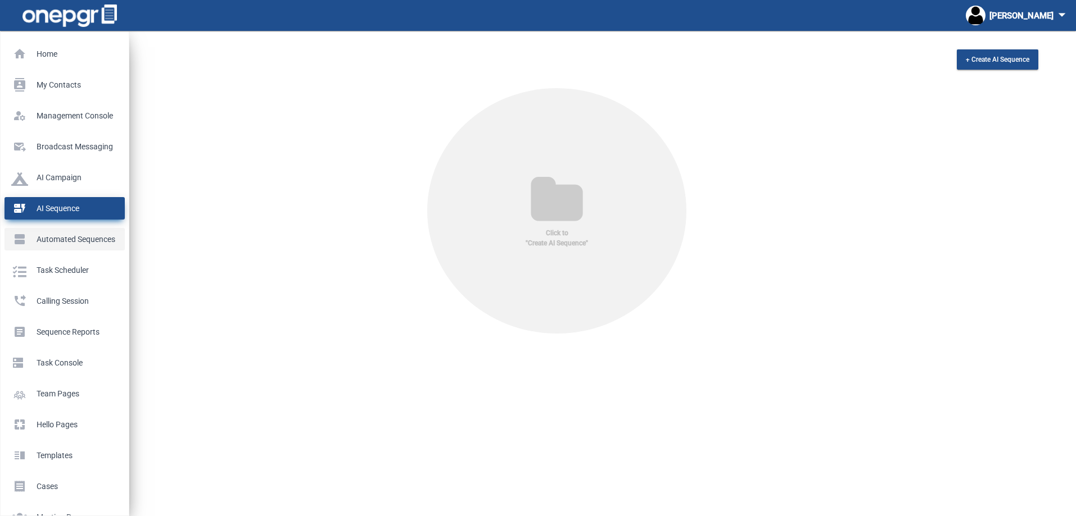
click at [55, 225] on li "view_agenda Automated Sequences" at bounding box center [65, 235] width 128 height 31
click at [55, 235] on p "Automated Sequences" at bounding box center [62, 239] width 102 height 17
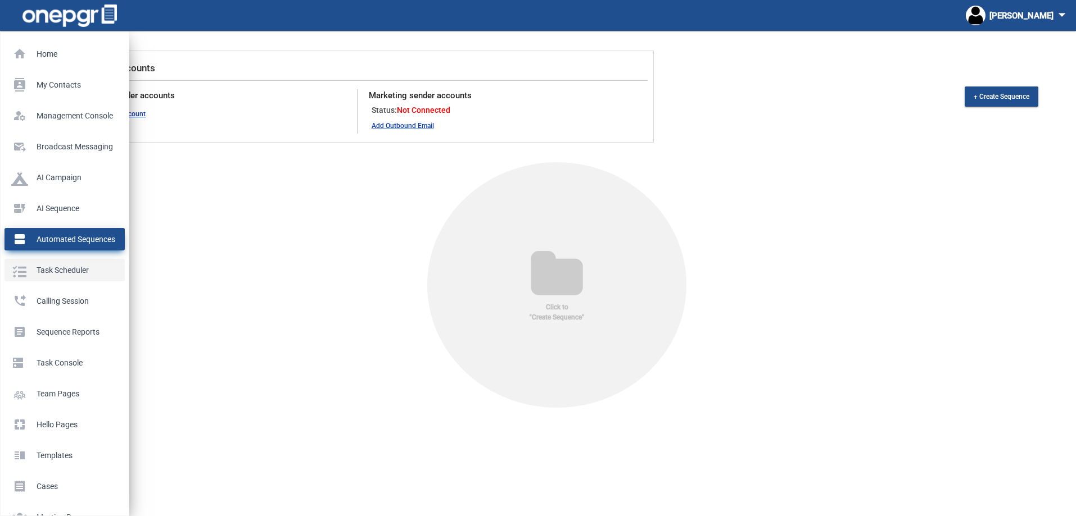
click at [51, 266] on p "Task Scheduler" at bounding box center [62, 270] width 102 height 17
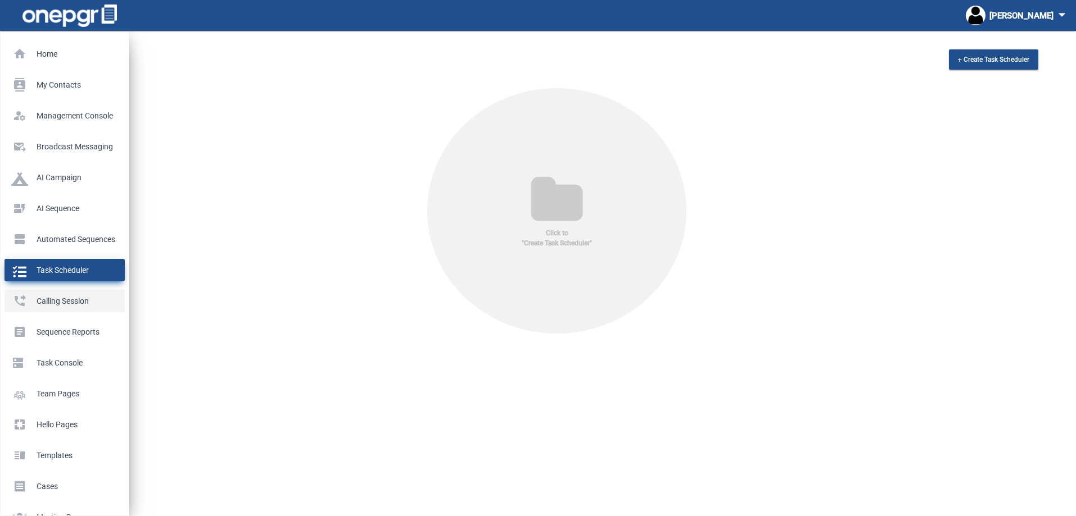
click at [56, 299] on p "Calling Session" at bounding box center [62, 301] width 102 height 17
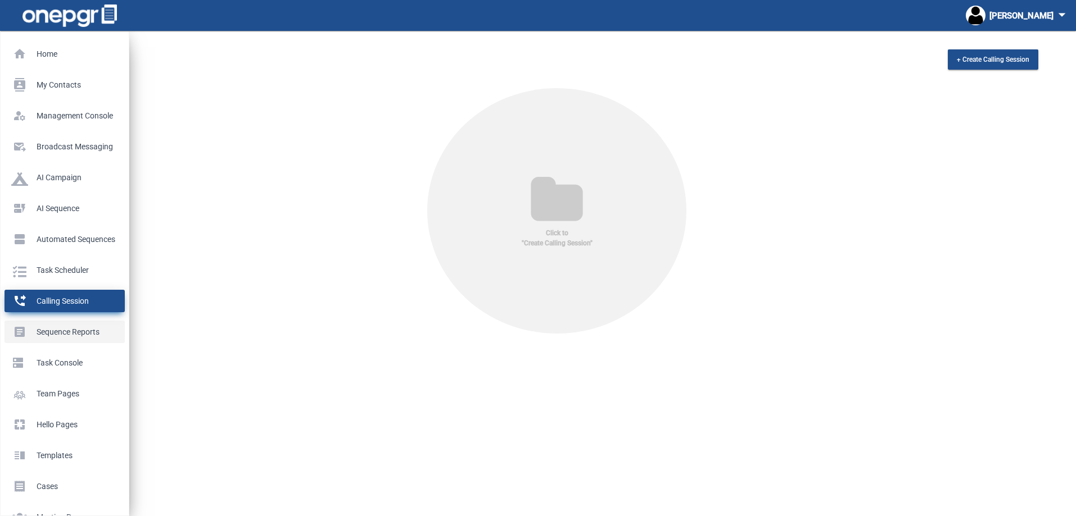
click at [56, 339] on p "Sequence Reports" at bounding box center [62, 332] width 102 height 17
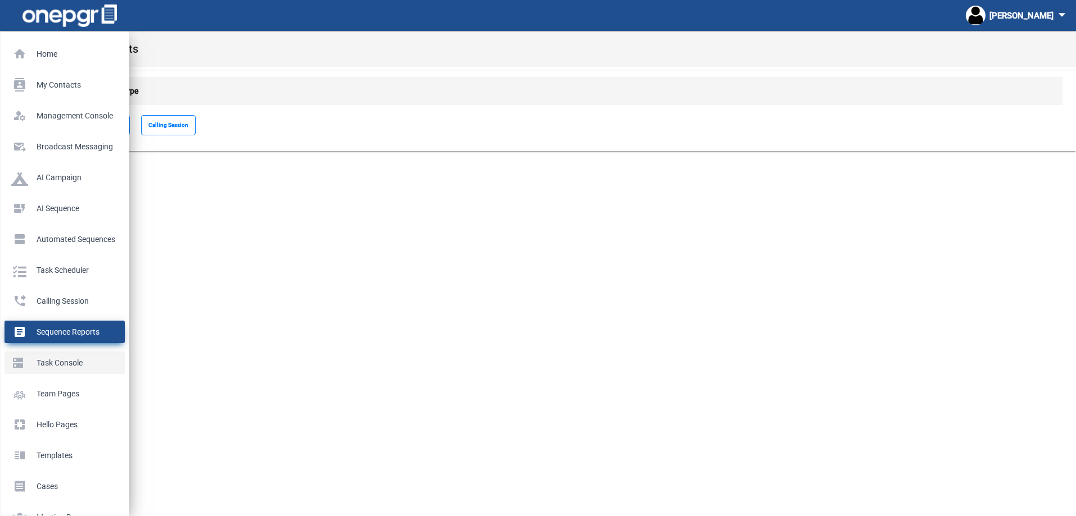
click at [60, 367] on p "Task Console" at bounding box center [62, 363] width 102 height 17
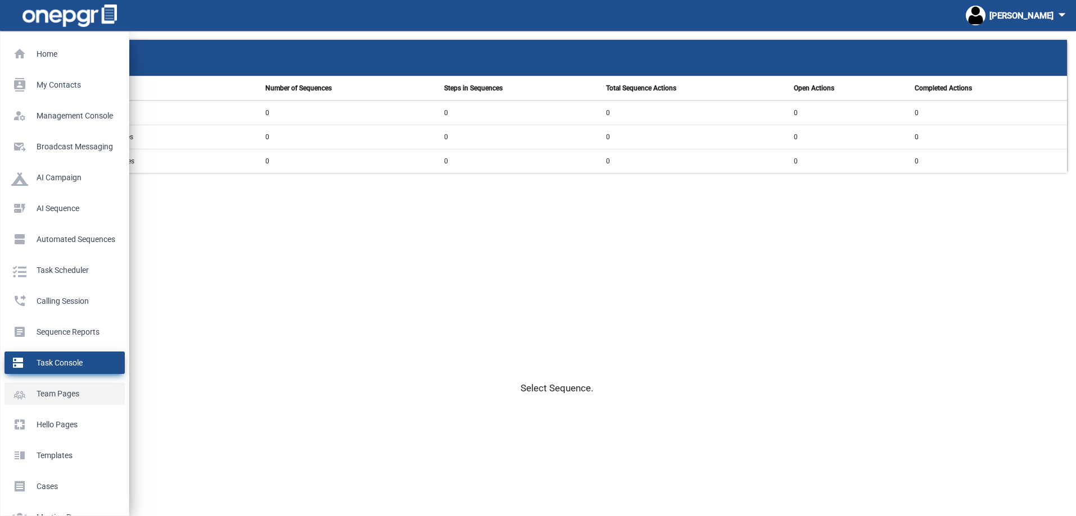
click at [66, 392] on p "Team Pages" at bounding box center [62, 394] width 102 height 17
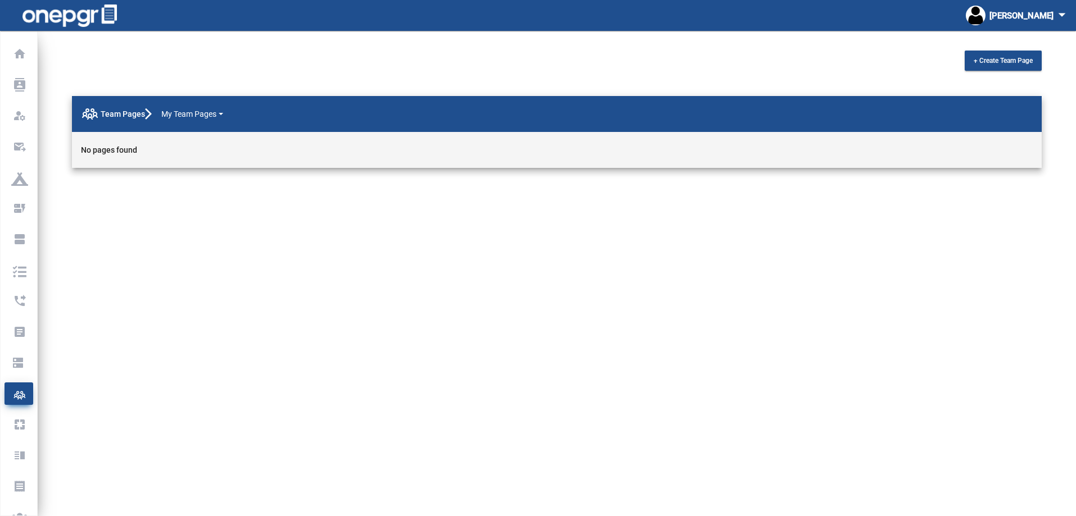
click at [157, 224] on mat-sidenav-content "+ Create Team Page Team Pages My Team Pages No pages found" at bounding box center [557, 274] width 1038 height 486
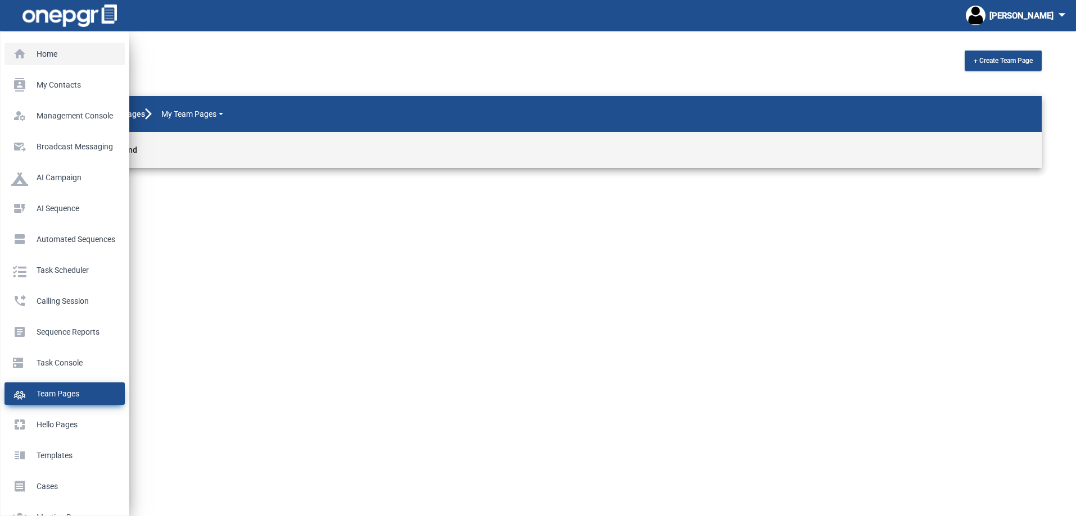
click at [41, 53] on p "Home" at bounding box center [62, 54] width 102 height 17
